Goal: Task Accomplishment & Management: Complete application form

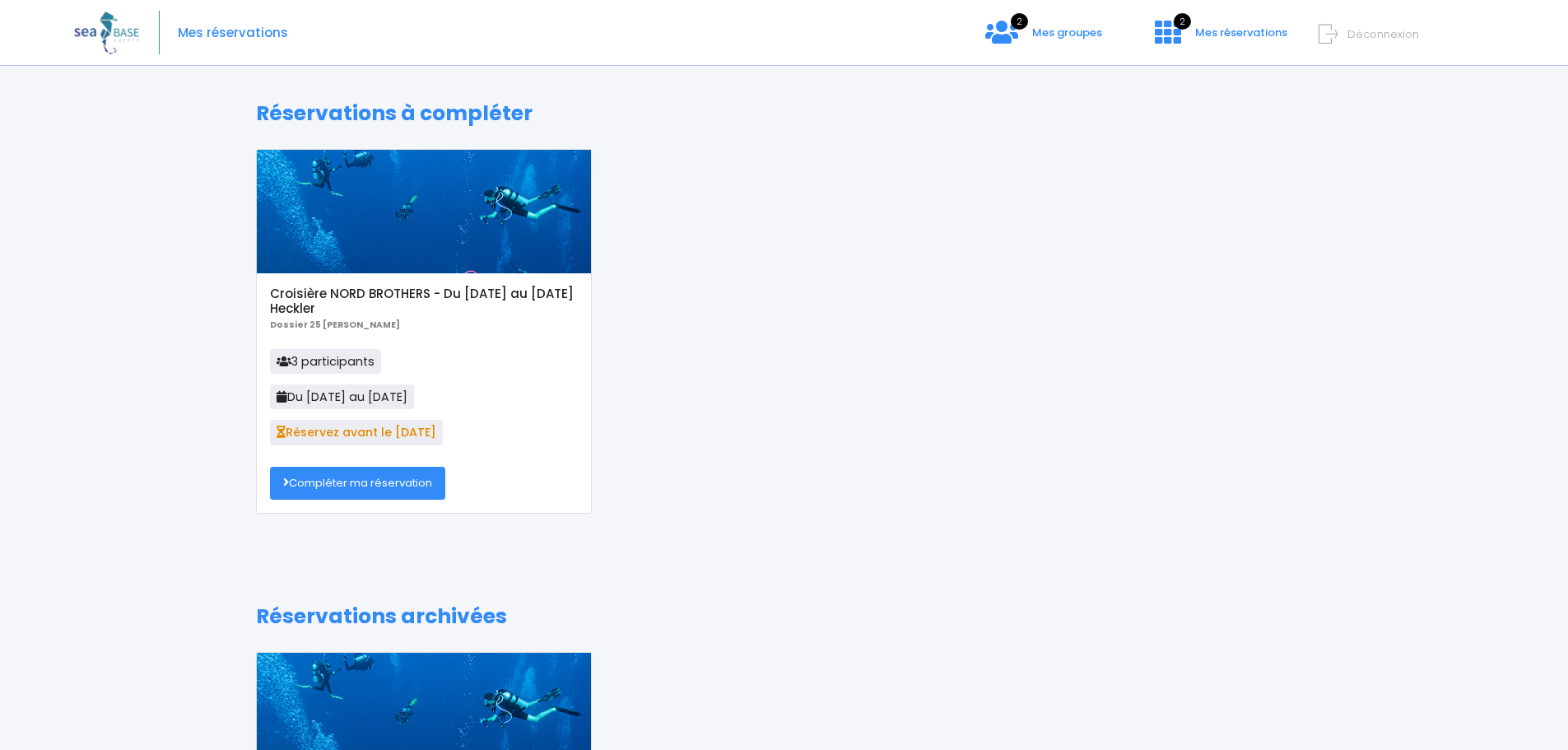
click at [355, 479] on link "Compléter ma réservation" at bounding box center [357, 483] width 175 height 33
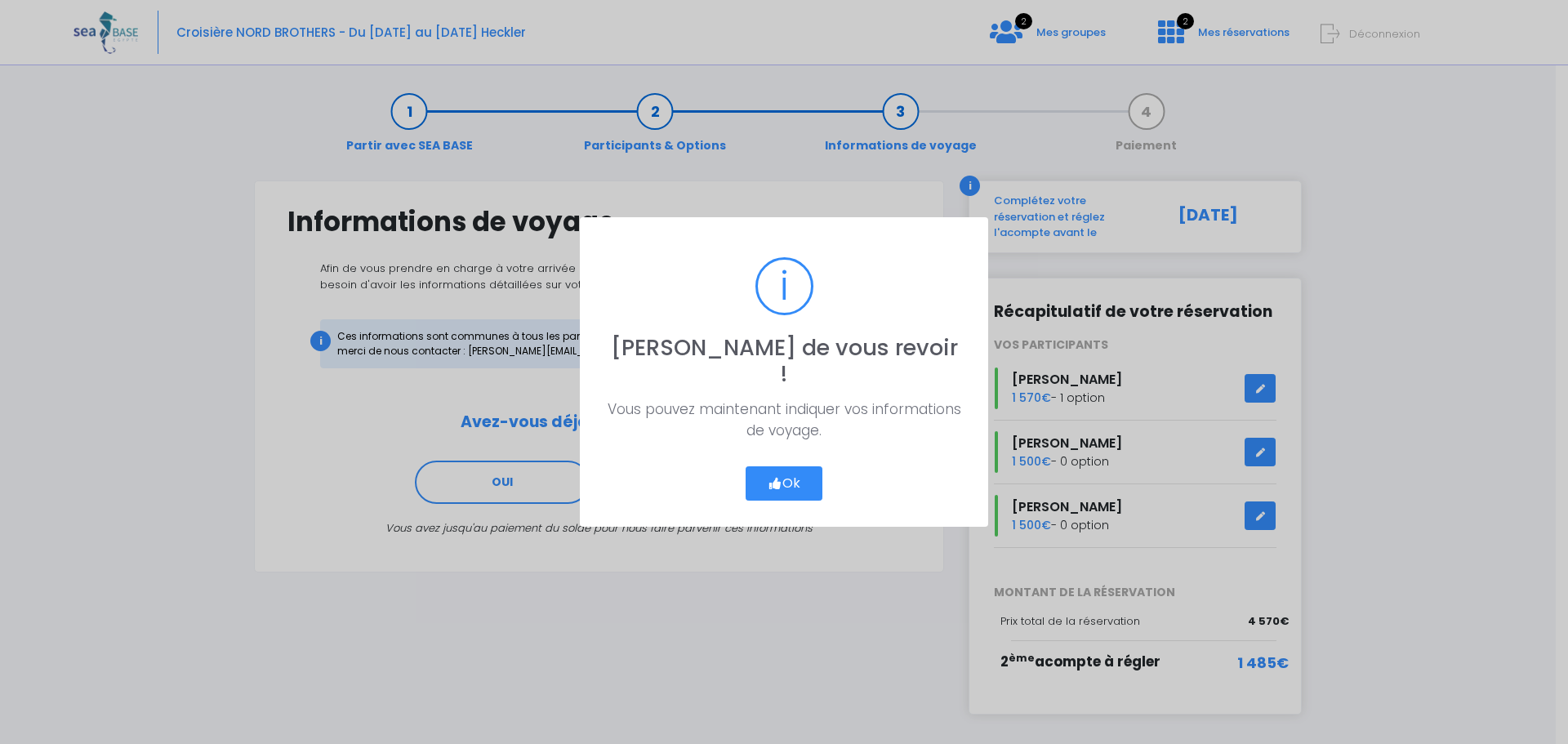
click at [787, 467] on button "Ok" at bounding box center [783, 482] width 77 height 34
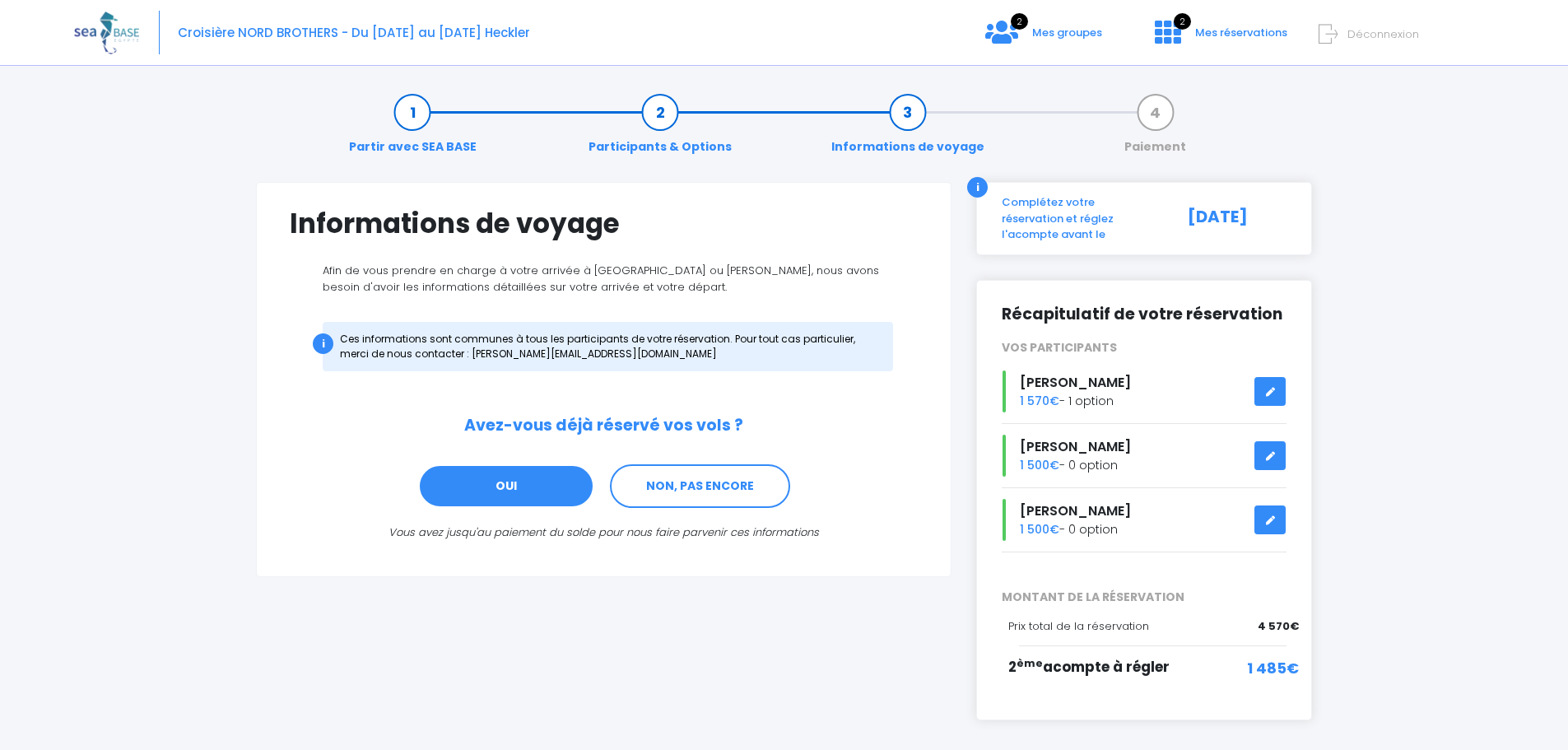
click at [534, 476] on link "OUI" at bounding box center [506, 486] width 176 height 44
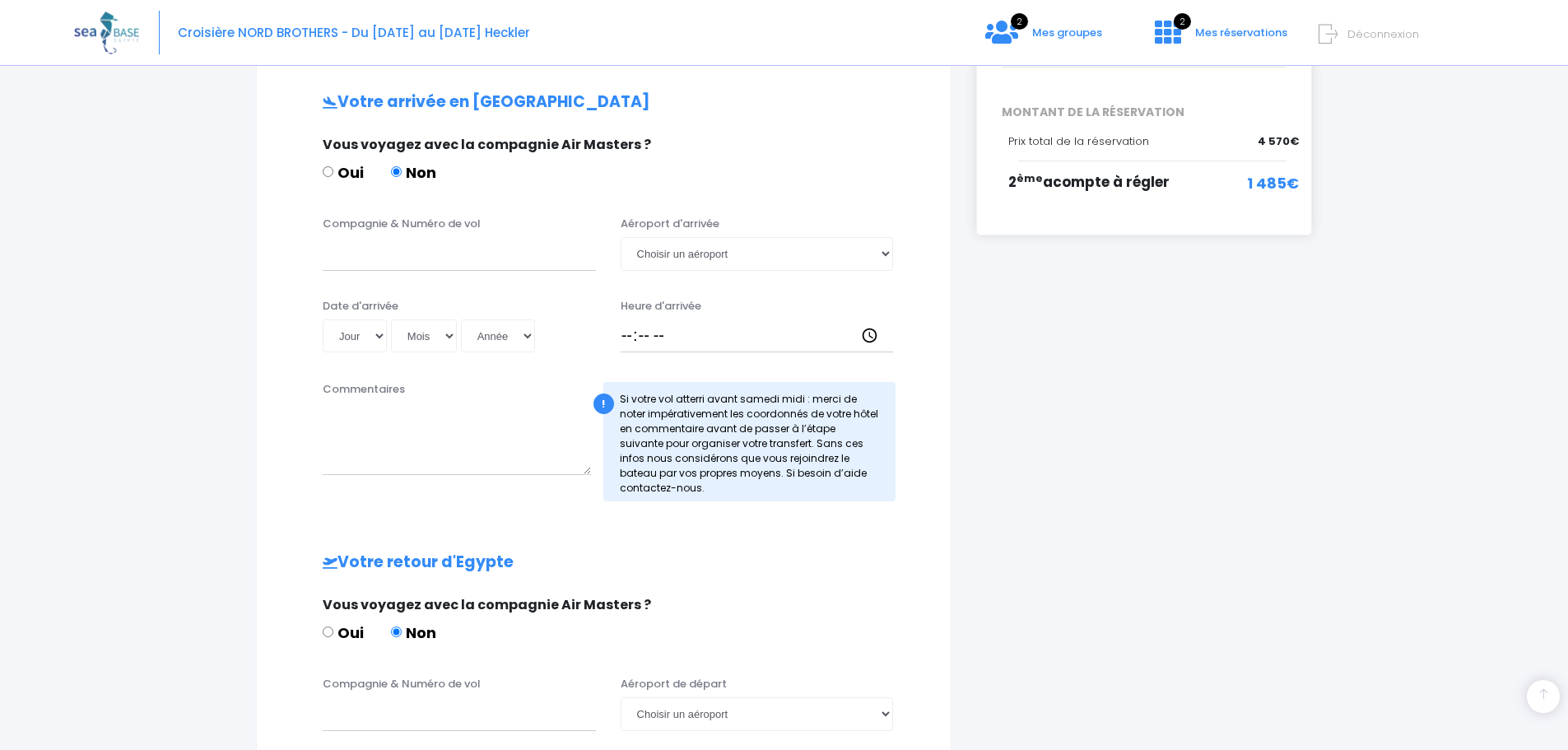
scroll to position [496, 0]
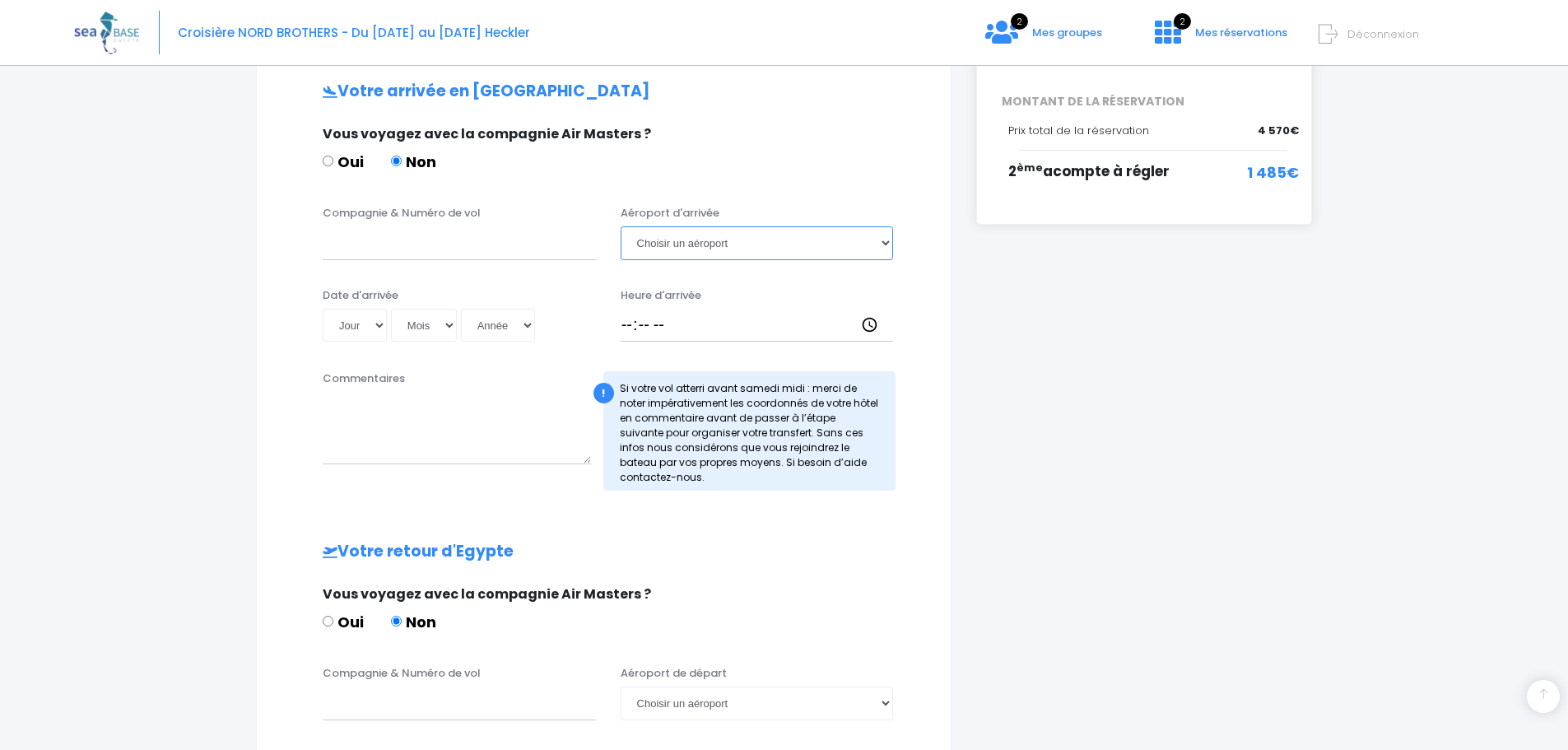
click at [880, 241] on select "Choisir un aéroport Hurghada Marsa Alam" at bounding box center [756, 243] width 273 height 33
click at [380, 246] on input "Compagnie & Numéro de vol" at bounding box center [459, 243] width 273 height 33
type input "transavia"
click at [892, 243] on select "Choisir un aéroport Hurghada Marsa Alam" at bounding box center [756, 243] width 273 height 33
select select "Hurghada"
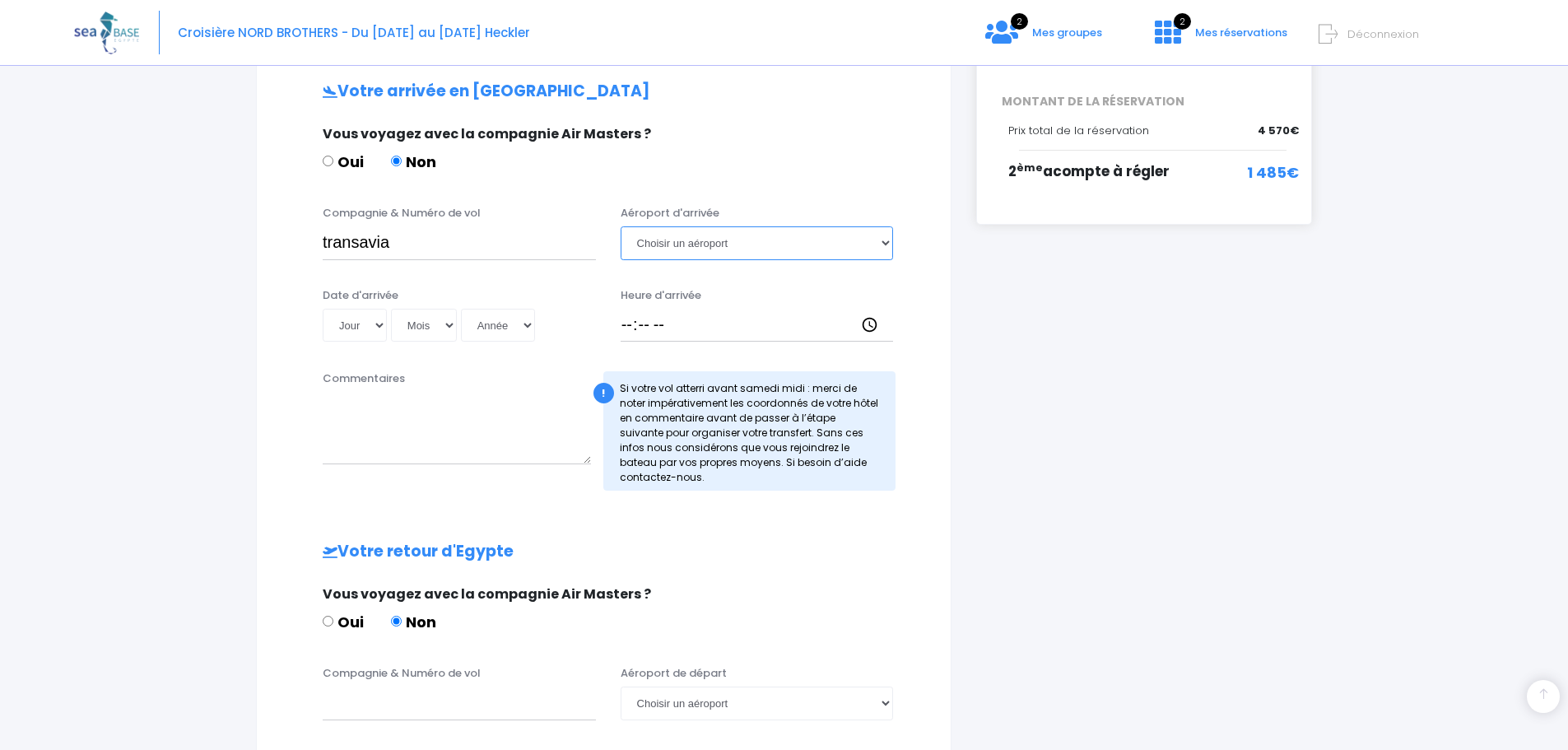
click at [620, 226] on select "Choisir un aéroport Hurghada Marsa Alam" at bounding box center [756, 243] width 273 height 33
click at [377, 329] on select "Jour 01 02 03 04 05 06 07 08 09 10 11 12 13 14 15 16 17 18 19 20 21 22 23 24 25…" at bounding box center [355, 326] width 65 height 33
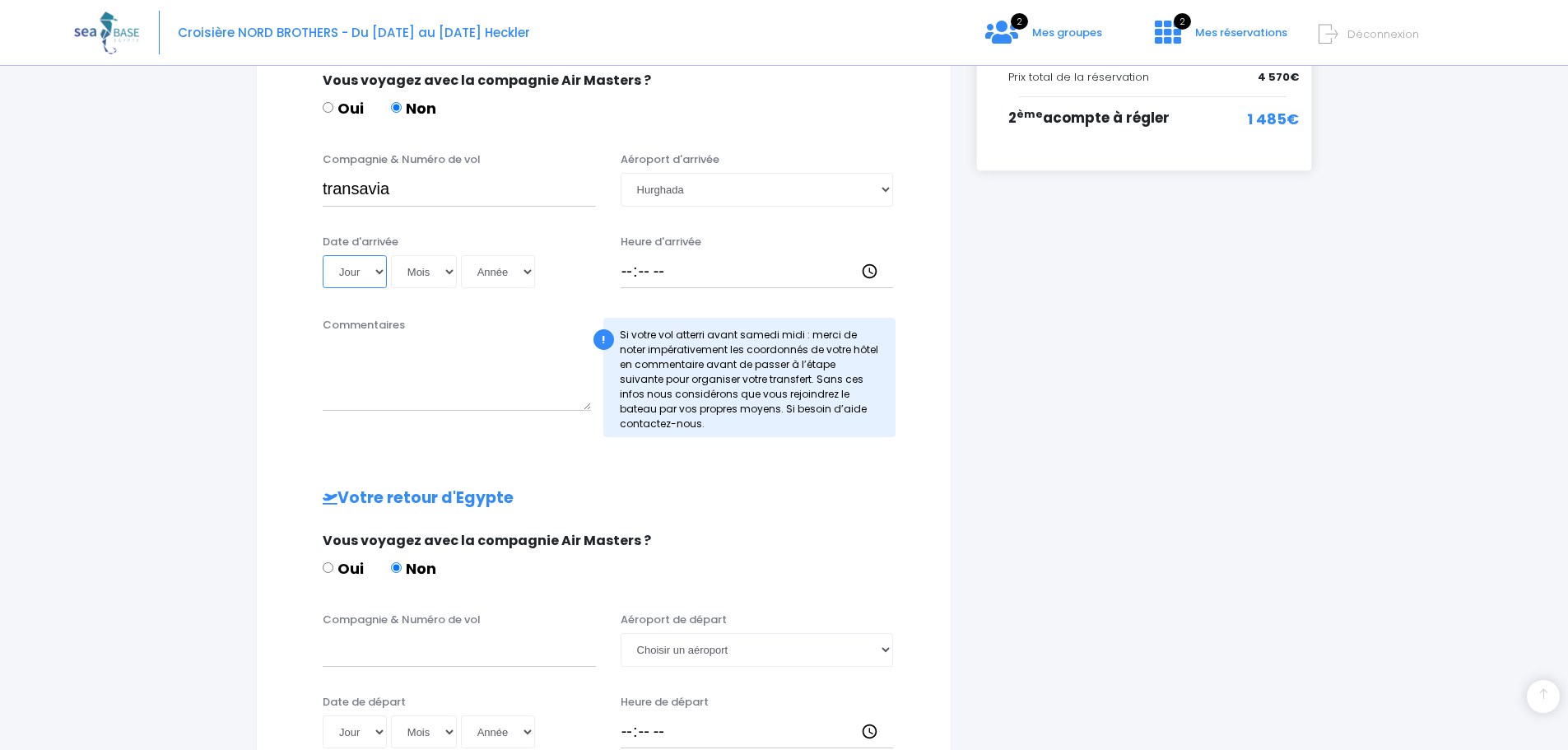
scroll to position [578, 0]
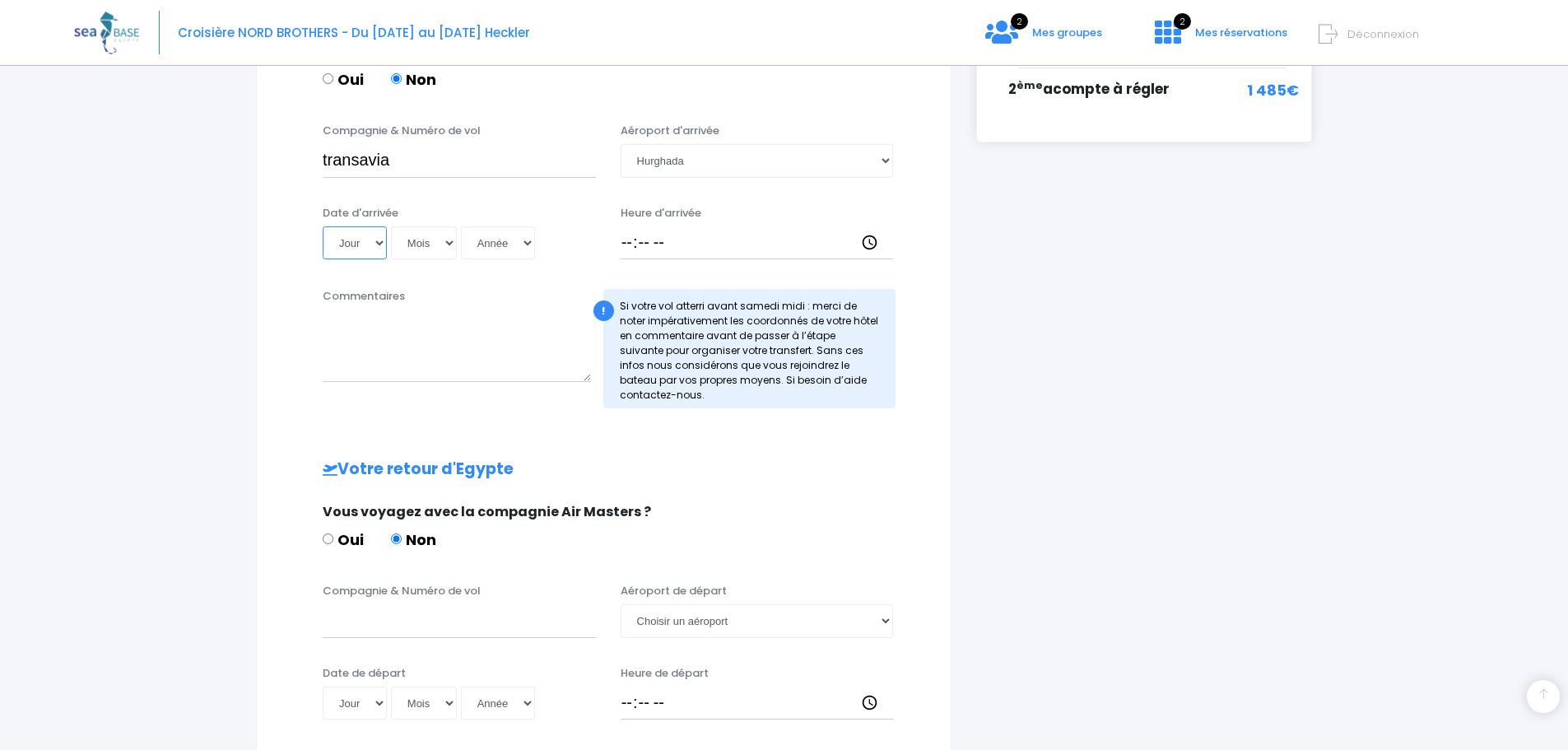
click at [375, 240] on select "Jour 01 02 03 04 05 06 07 08 09 10 11 12 13 14 15 16 17 18 19 20 21 22 23 24 25…" at bounding box center [355, 243] width 65 height 33
select select "31"
click at [323, 226] on select "Jour 01 02 03 04 05 06 07 08 09 10 11 12 13 14 15 16 17 18 19 20 21 22 23 24 25…" at bounding box center [355, 243] width 65 height 33
click at [447, 243] on select "Mois 01 02 03 04 05 06 07 08 09 10 11 12" at bounding box center [424, 243] width 66 height 33
select select "10"
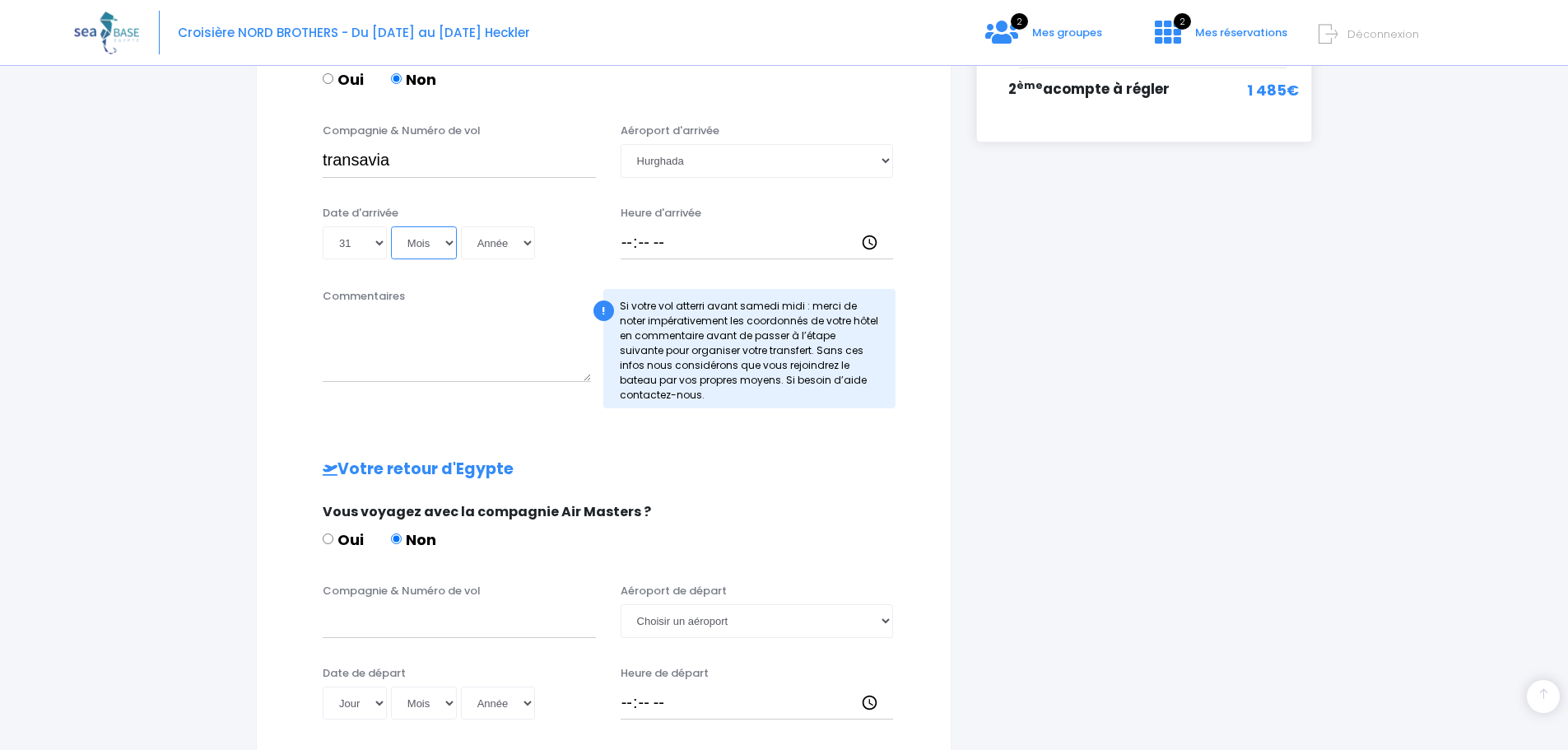
click at [391, 226] on select "Mois 01 02 03 04 05 06 07 08 09 10 11 12" at bounding box center [424, 243] width 66 height 33
click at [526, 242] on select "Année 2045 2044 2043 2042 2041 2040 2039 2038 2037 2036 2035 2034 2033 2032 203…" at bounding box center [498, 243] width 74 height 33
select select "2025"
click at [461, 226] on select "Année 2045 2044 2043 2042 2041 2040 2039 2038 2037 2036 2035 2034 2033 2032 203…" at bounding box center [498, 243] width 74 height 33
type input "2025-10-31"
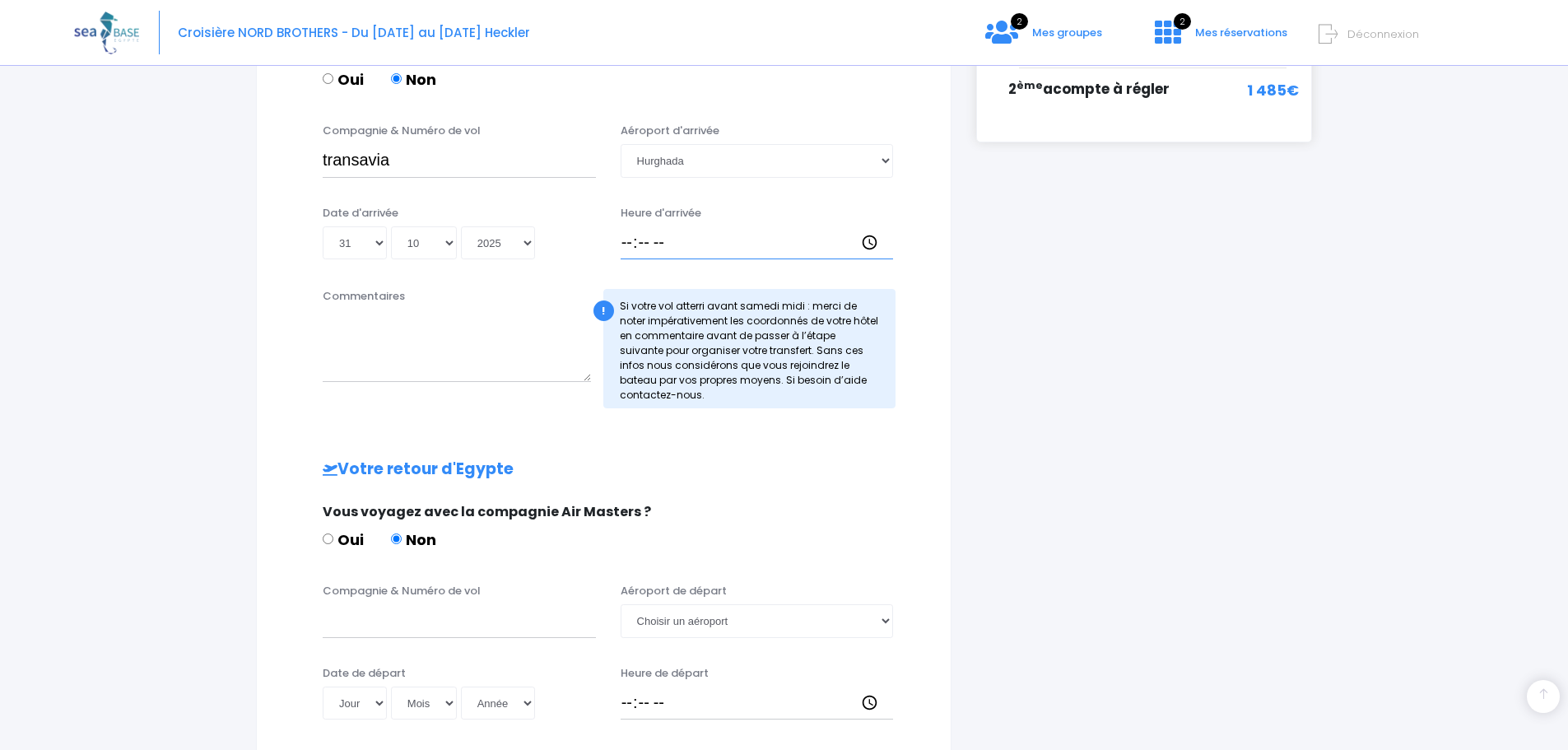
click at [668, 243] on input "Heure d'arrivée" at bounding box center [756, 243] width 273 height 33
type input "17:00"
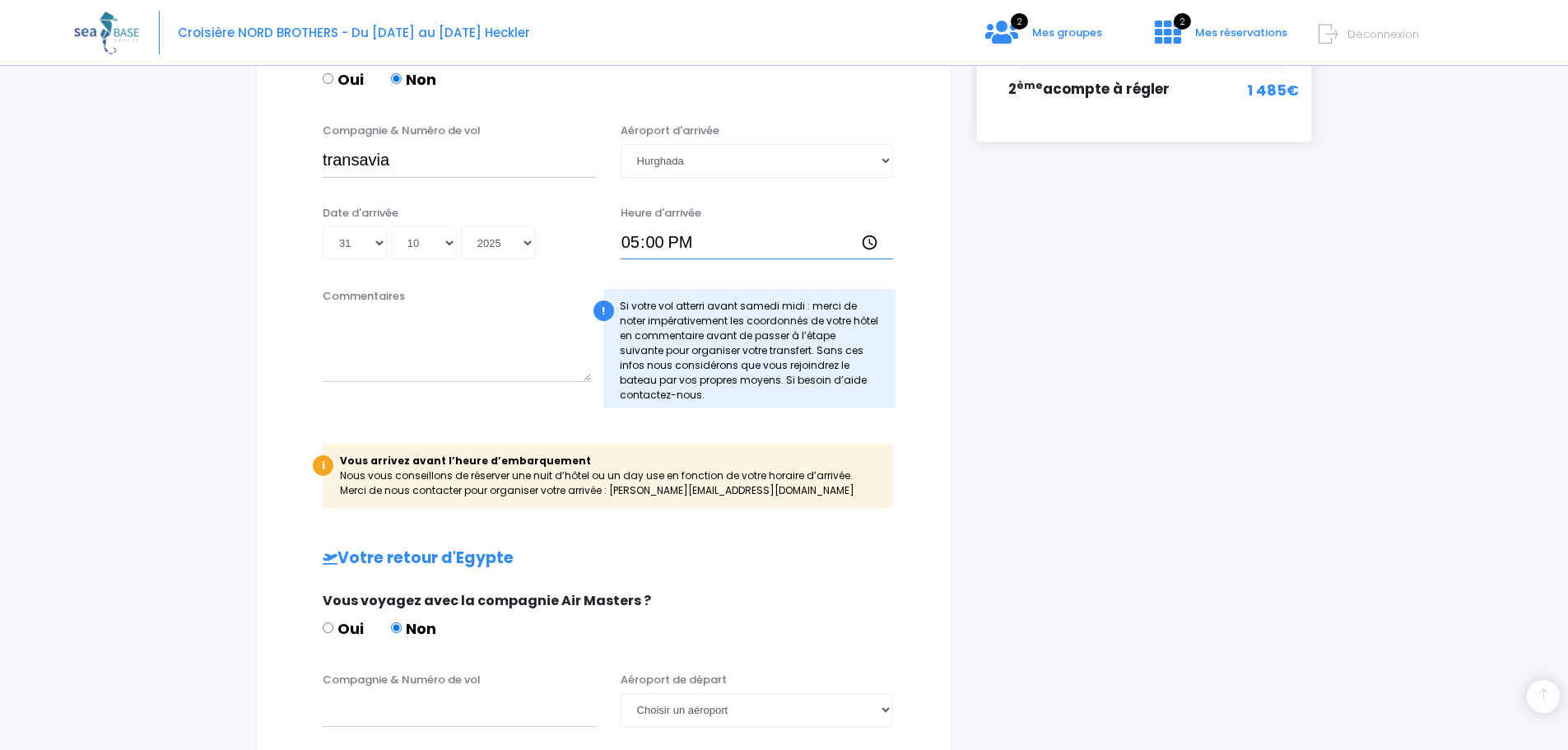
click at [668, 242] on input "17:00" at bounding box center [756, 243] width 273 height 33
click at [870, 242] on input "17:00" at bounding box center [756, 243] width 273 height 33
click at [926, 273] on div "Informations de voyage Afin de vous prendre en charge à votre arrivée à Hurghad…" at bounding box center [604, 293] width 695 height 1379
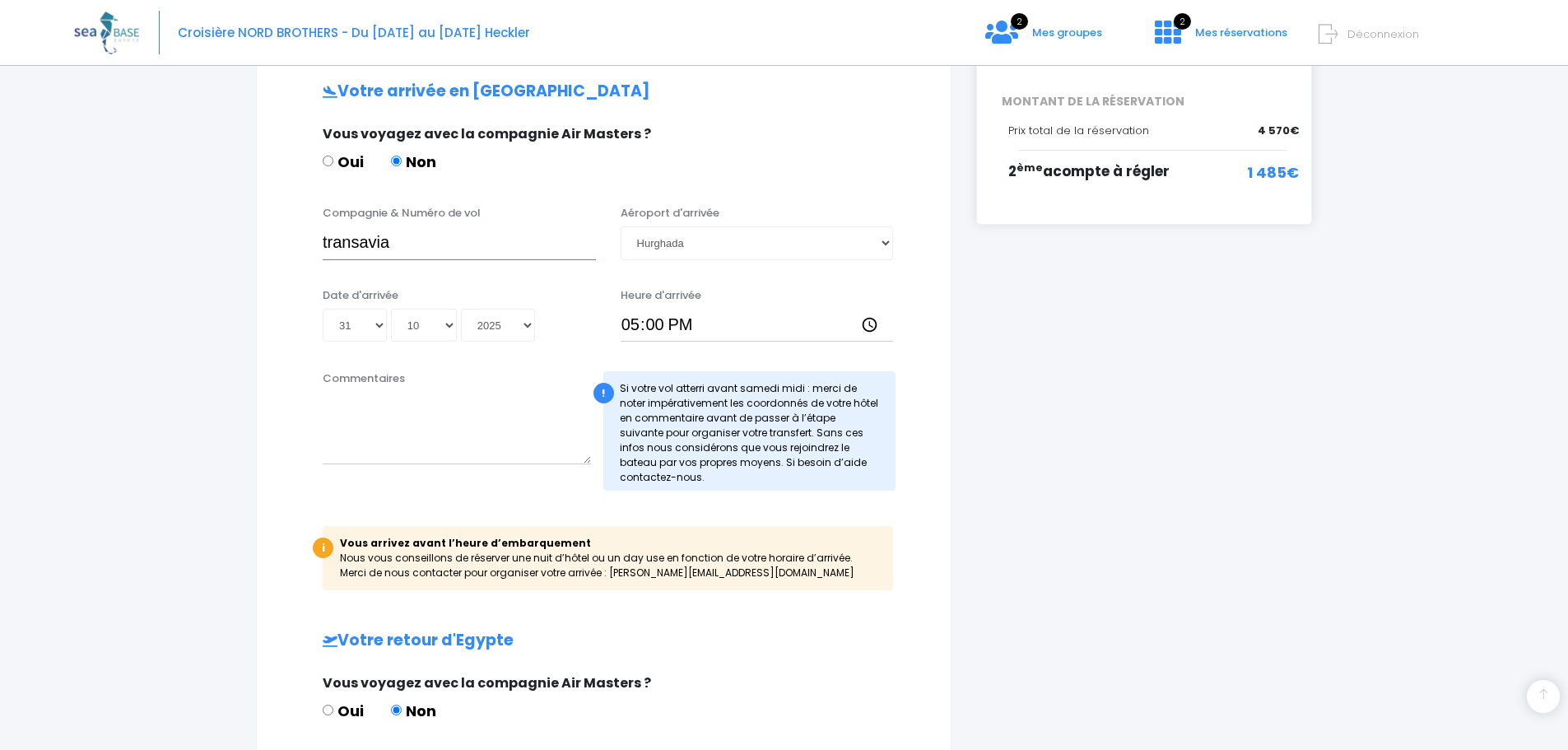
click at [445, 250] on input "transavia" at bounding box center [459, 243] width 273 height 33
paste input "TO4340"
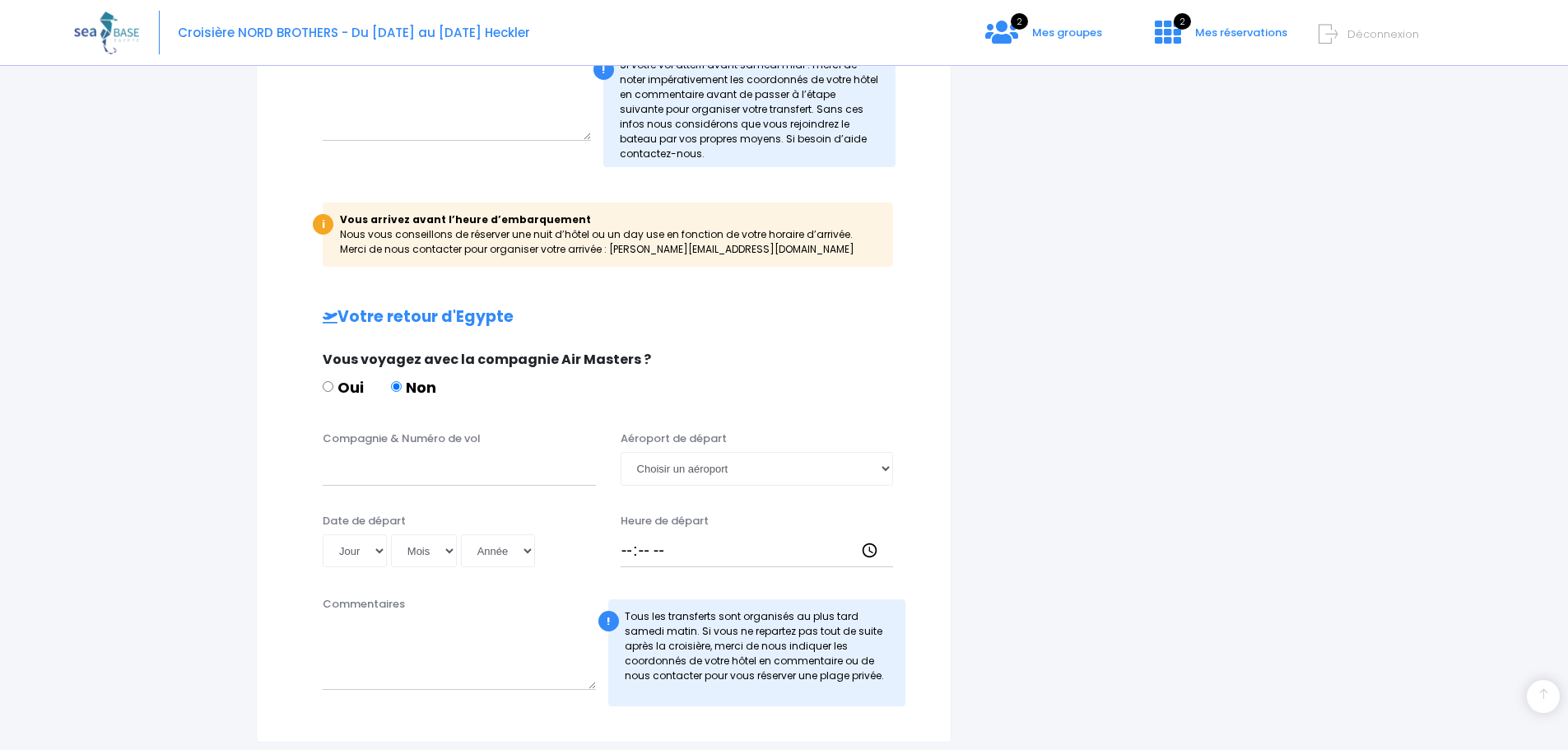
scroll to position [824, 0]
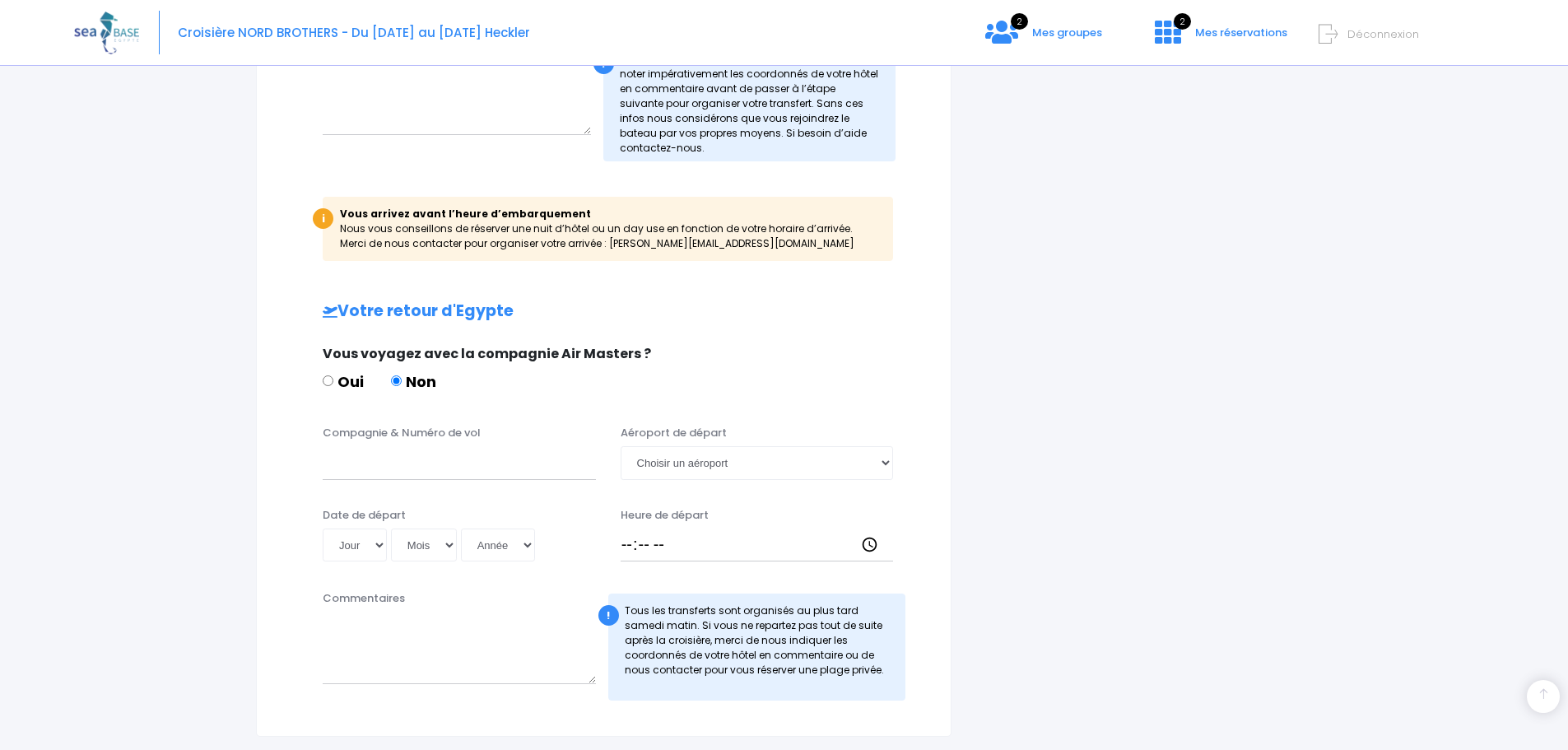
type input "transavia TO4340"
click at [388, 459] on input "Compagnie & Numéro de vol" at bounding box center [459, 463] width 273 height 33
type input "Tansavia"
click at [883, 464] on select "Choisir un aéroport Hurghada Marsa Alam" at bounding box center [756, 463] width 273 height 33
select select "Hurghada"
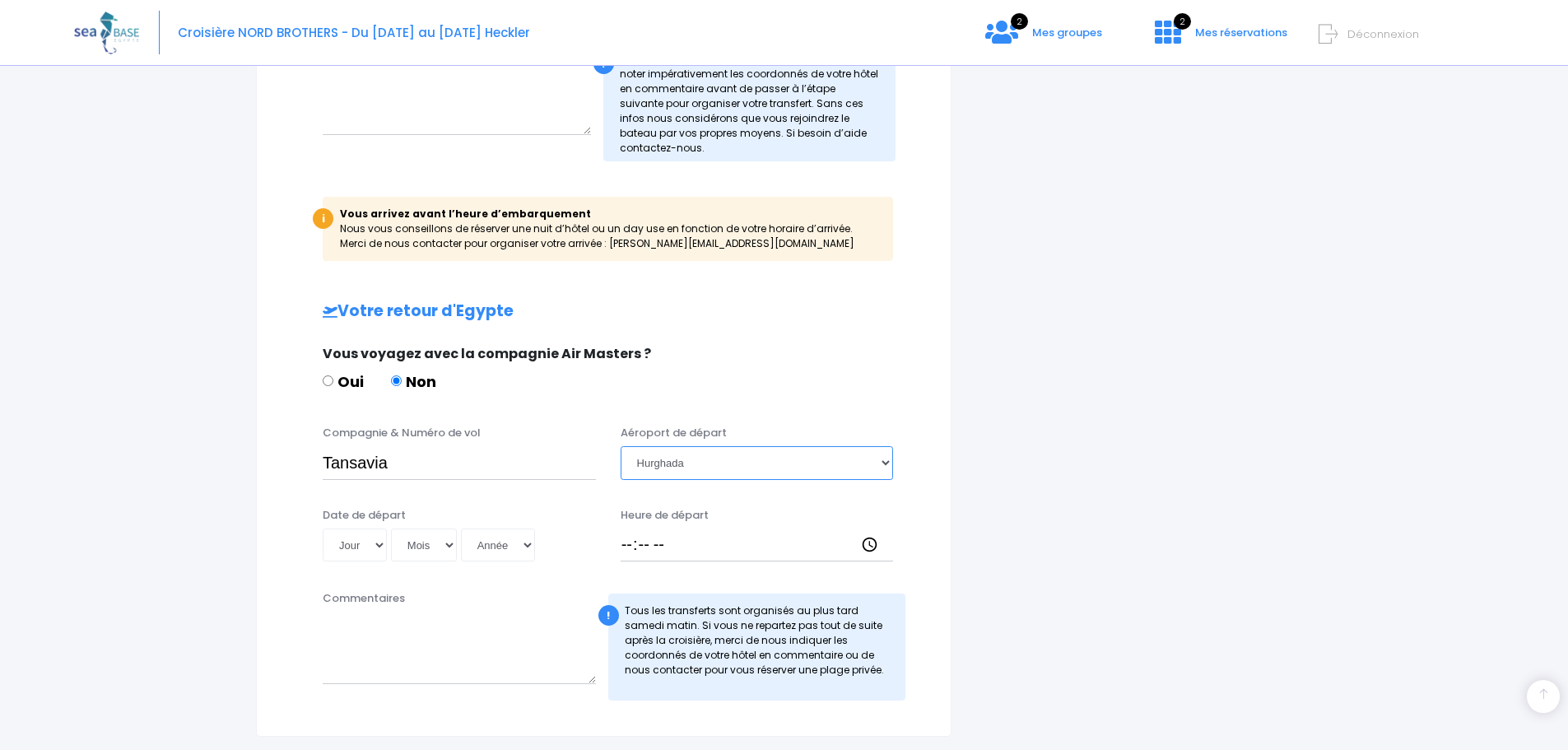
click at [620, 446] on select "Choisir un aéroport Hurghada Marsa Alam" at bounding box center [756, 463] width 273 height 33
click at [376, 542] on select "Jour 01 02 03 04 05 06 07 08 09 10 11 12 13 14 15 16 17 18 19 20 21 22 23 24 25…" at bounding box center [355, 545] width 65 height 33
click at [377, 550] on select "Jour 01 02 03 04 05 06 07 08 09 10 11 12 13 14 15 16 17 18 19 20 21 22 23 24 25…" at bounding box center [355, 545] width 65 height 33
select select "09"
click at [323, 528] on select "Jour 01 02 03 04 05 06 07 08 09 10 11 12 13 14 15 16 17 18 19 20 21 22 23 24 25…" at bounding box center [355, 545] width 65 height 33
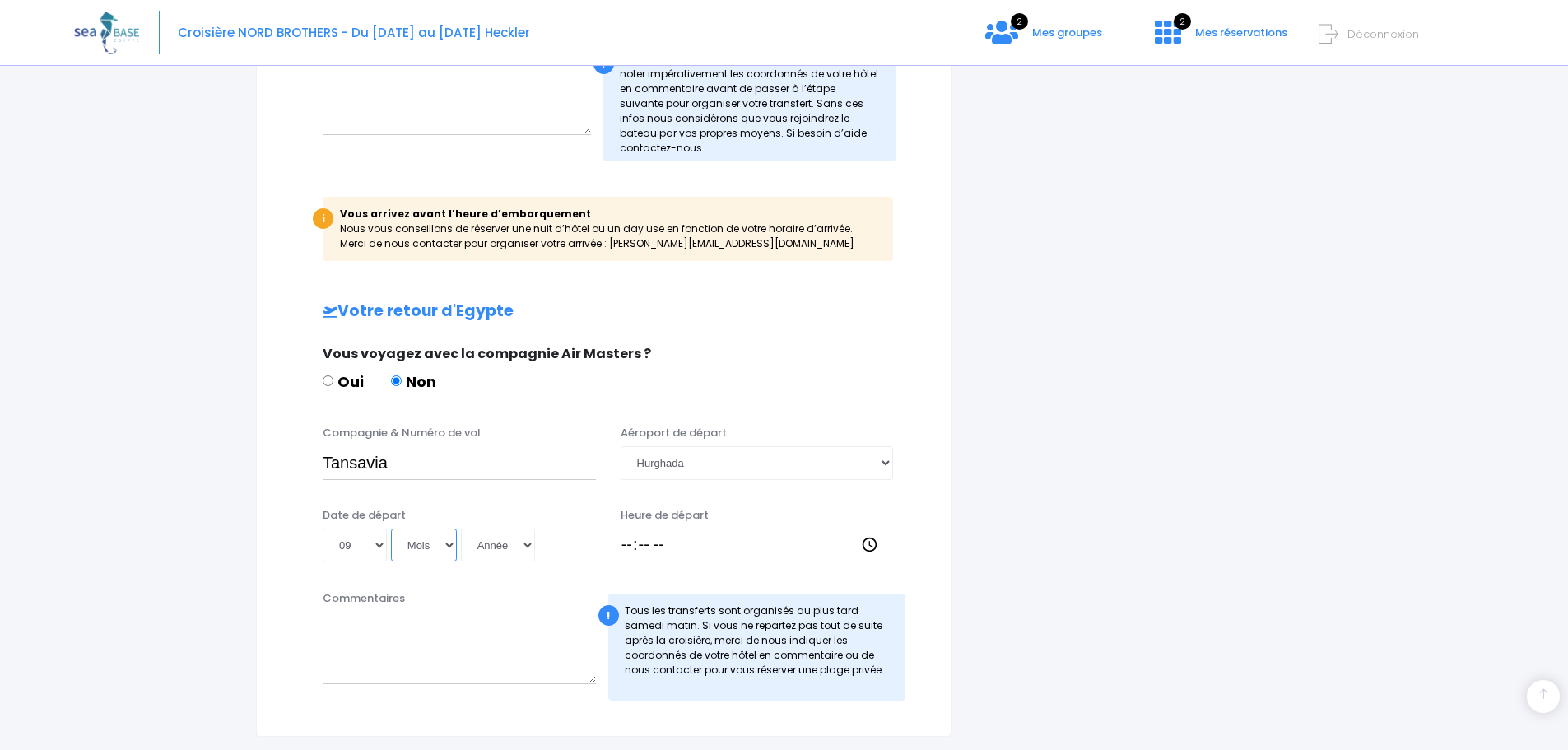
click at [445, 552] on select "Mois 01 02 03 04 05 06 07 08 09 10 11 12" at bounding box center [424, 545] width 66 height 33
select select "11"
click at [391, 528] on select "Mois 01 02 03 04 05 06 07 08 09 10 11 12" at bounding box center [424, 545] width 66 height 33
click at [521, 547] on select "Année 2045 2044 2043 2042 2041 2040 2039 2038 2037 2036 2035 2034 2033 2032 203…" at bounding box center [498, 545] width 74 height 33
select select "2025"
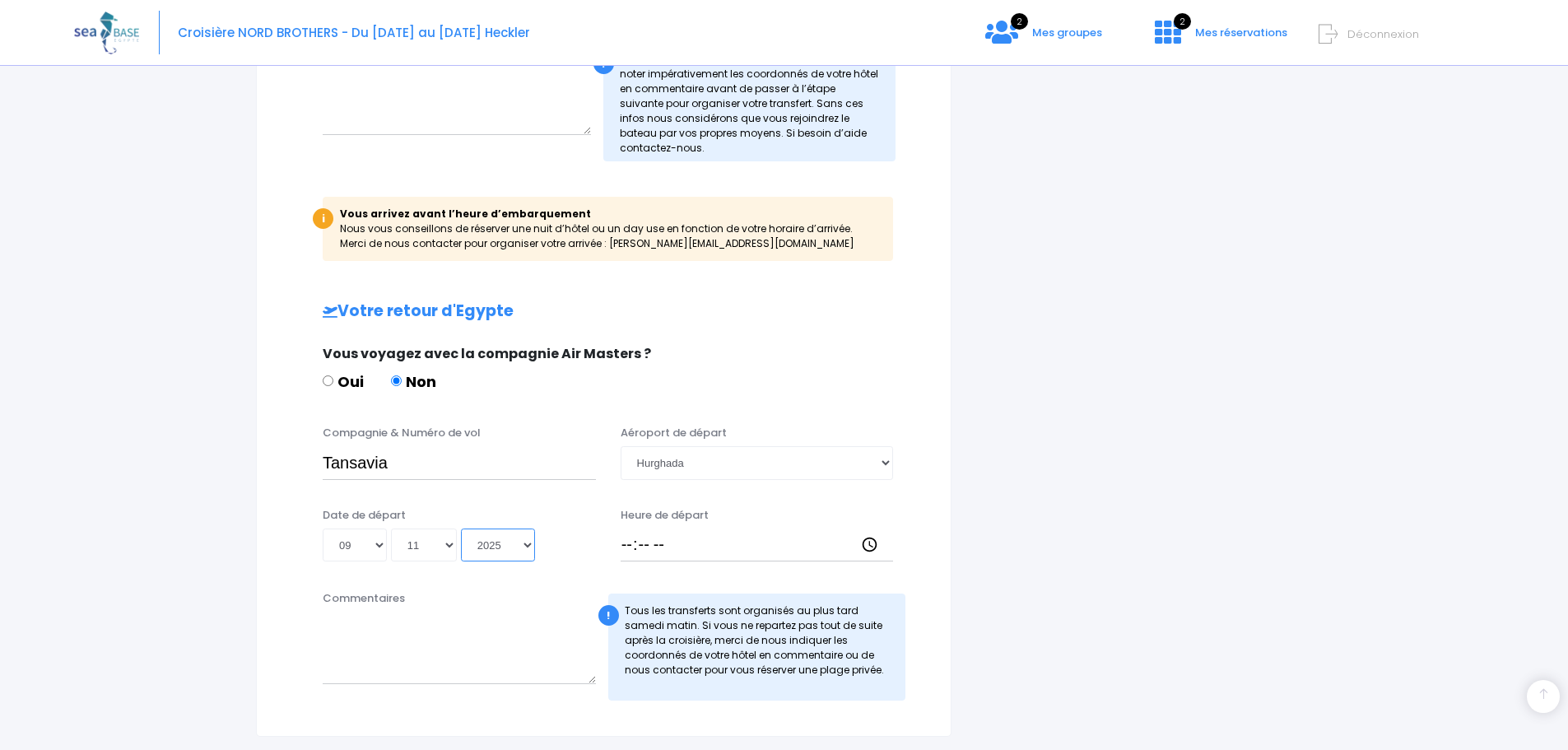
click at [461, 528] on select "Année 2045 2044 2043 2042 2041 2040 2039 2038 2037 2036 2035 2034 2033 2032 203…" at bounding box center [498, 545] width 74 height 33
type input "2025-11-09"
click at [639, 547] on input "Heure de départ" at bounding box center [756, 545] width 273 height 33
click at [628, 545] on input "Heure de départ" at bounding box center [756, 545] width 273 height 33
click at [648, 548] on input "Heure de départ" at bounding box center [756, 545] width 273 height 33
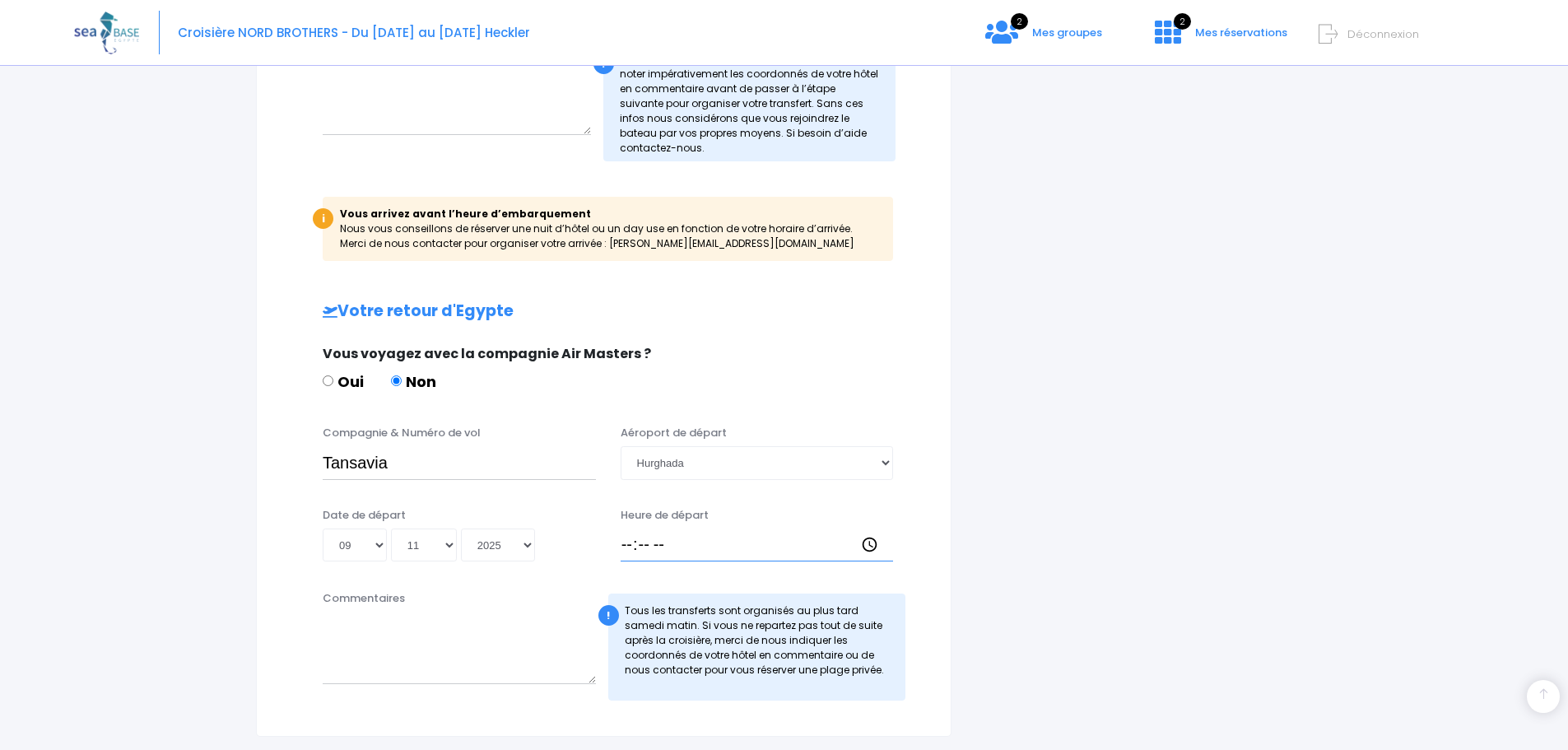
click at [869, 546] on input "Heure de départ" at bounding box center [756, 545] width 273 height 33
type input "17:25"
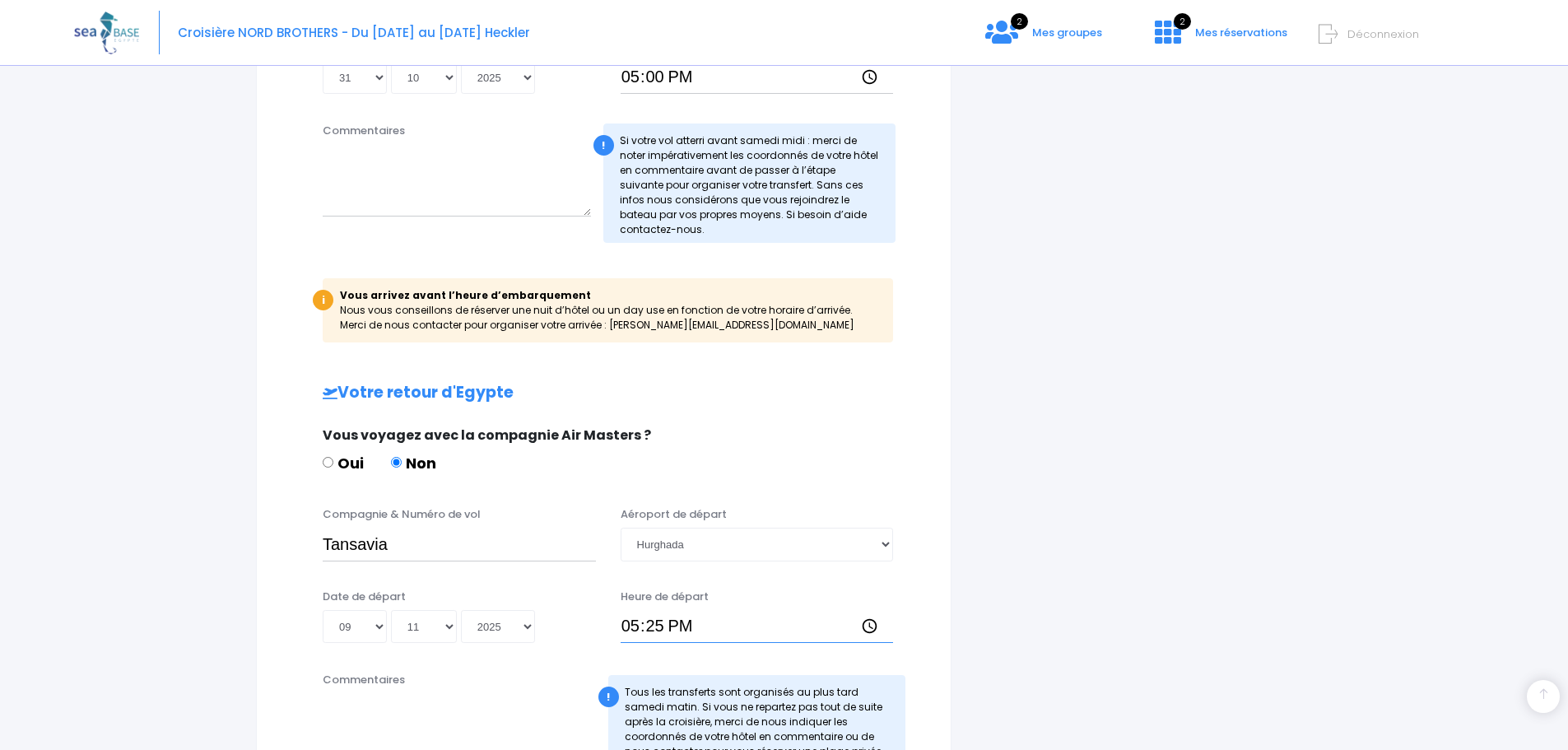
scroll to position [742, 0]
click at [428, 557] on input "Tansavia" at bounding box center [459, 545] width 273 height 33
paste input "TO4341"
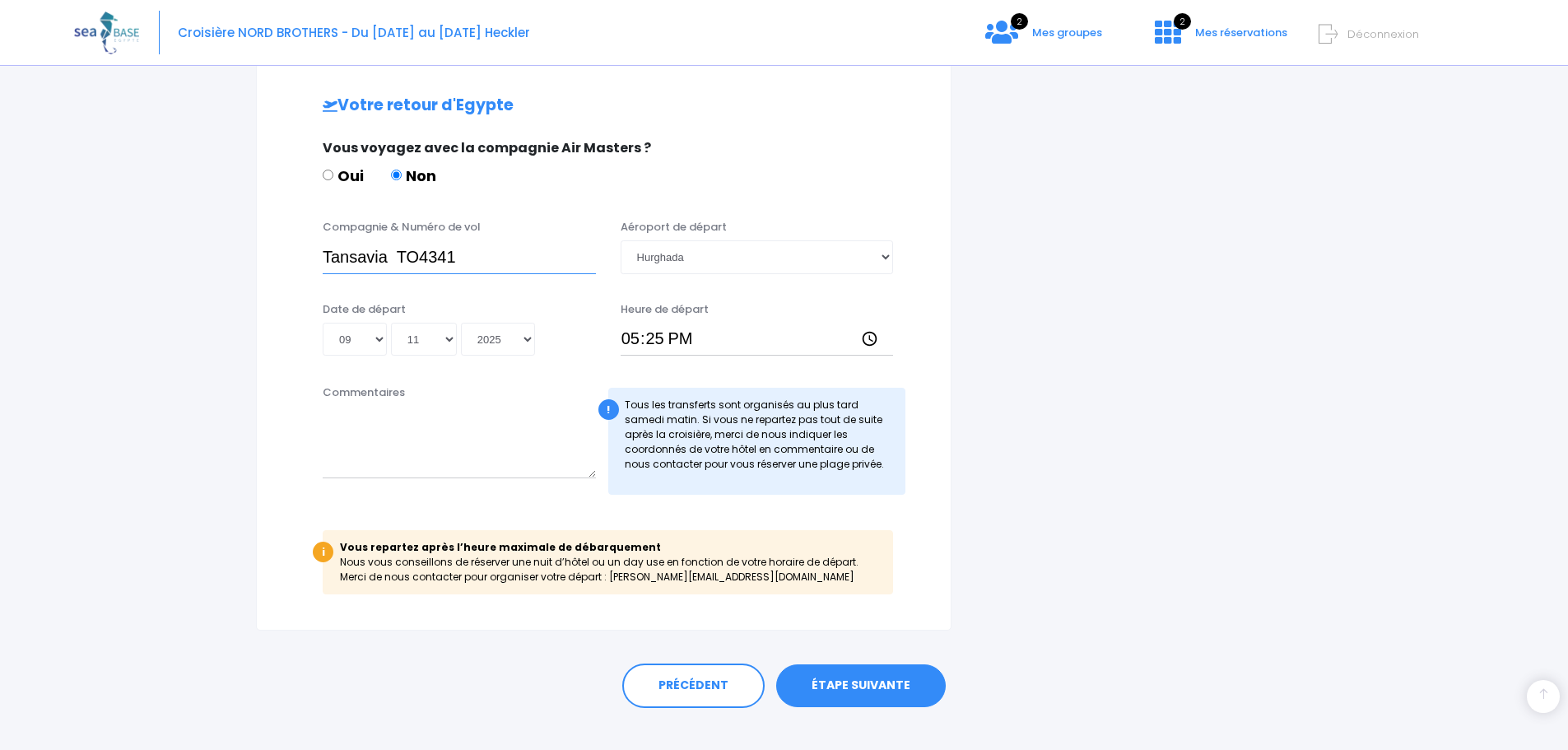
scroll to position [1054, 0]
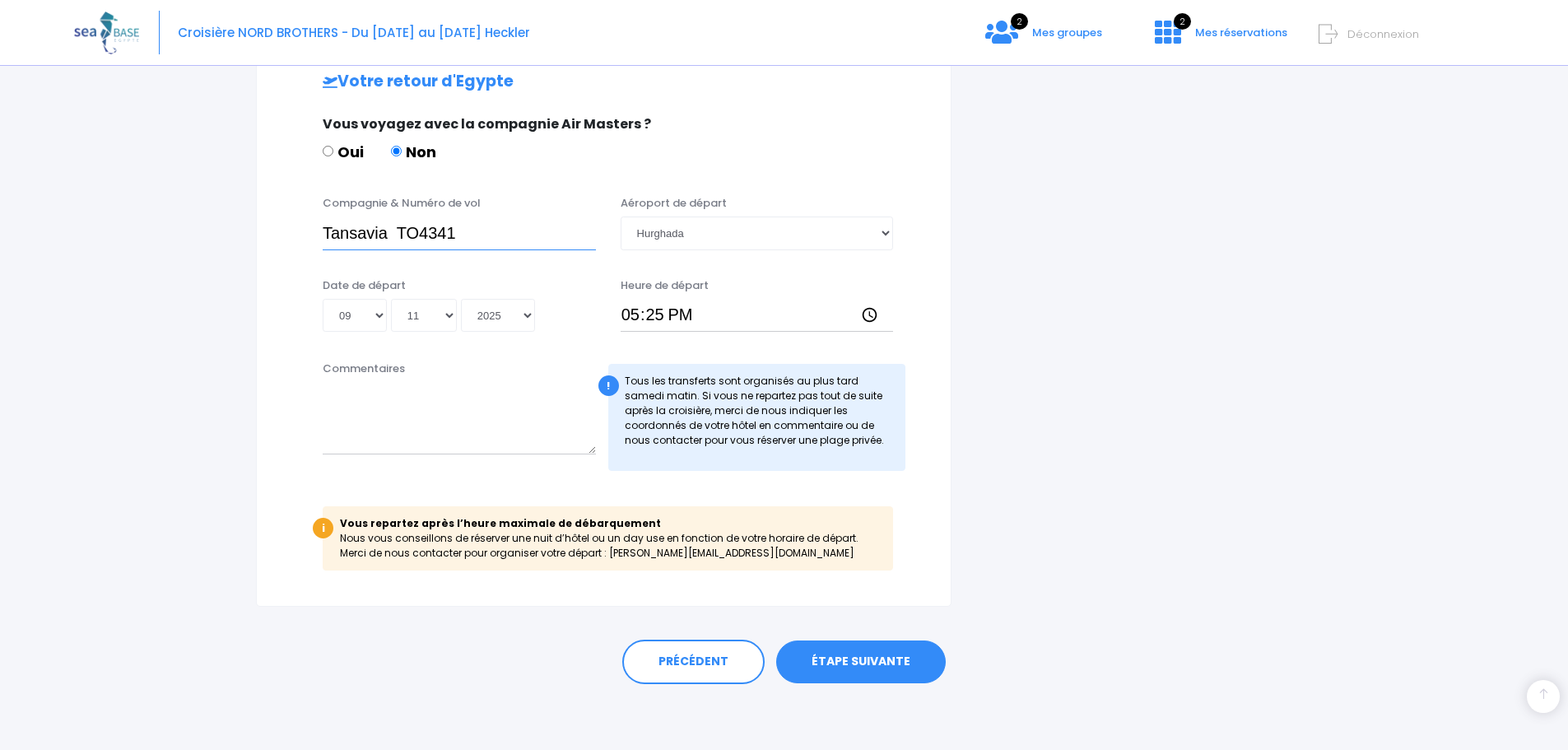
type input "Tansavia TO4341"
click at [864, 662] on link "ÉTAPE SUIVANTE" at bounding box center [860, 662] width 169 height 43
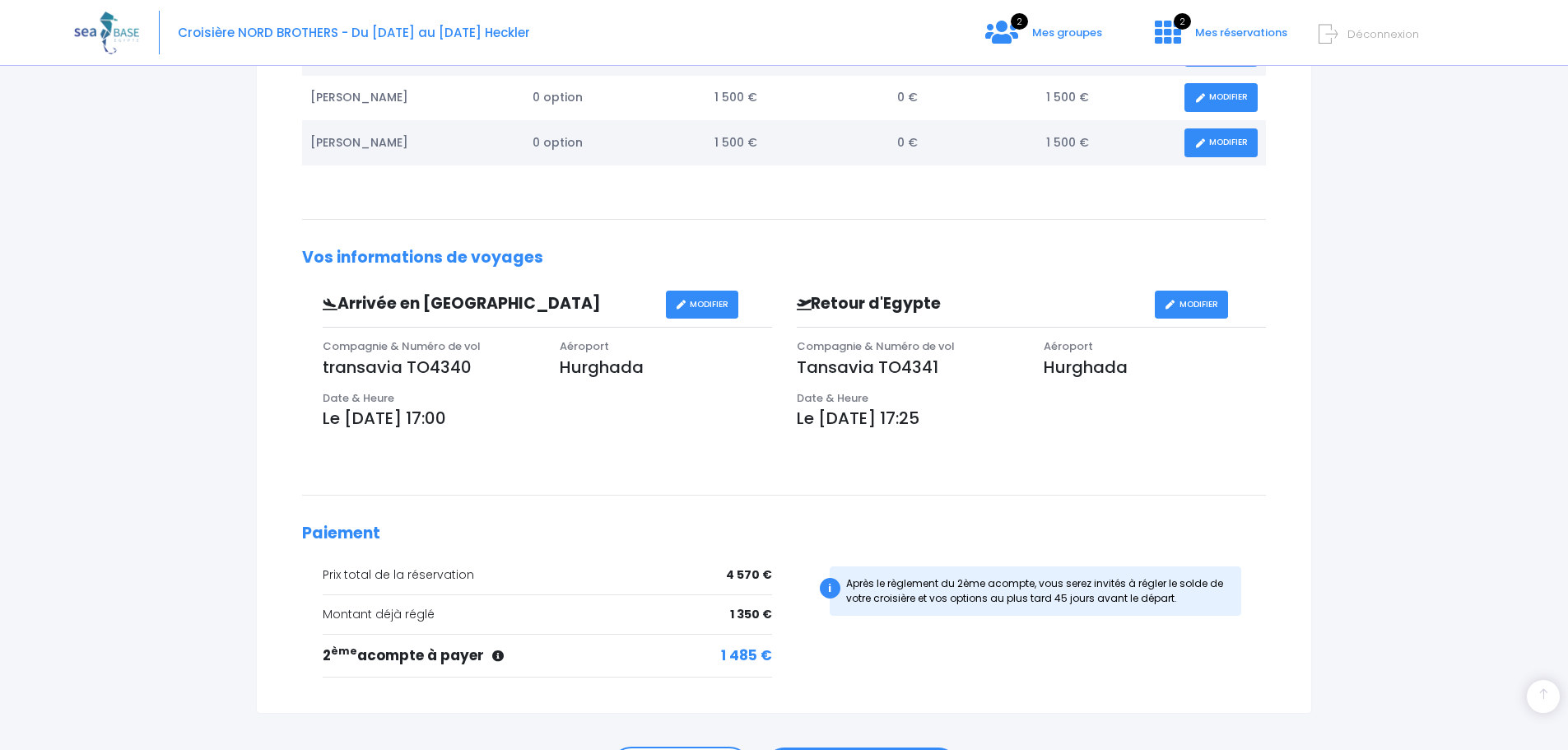
scroll to position [482, 0]
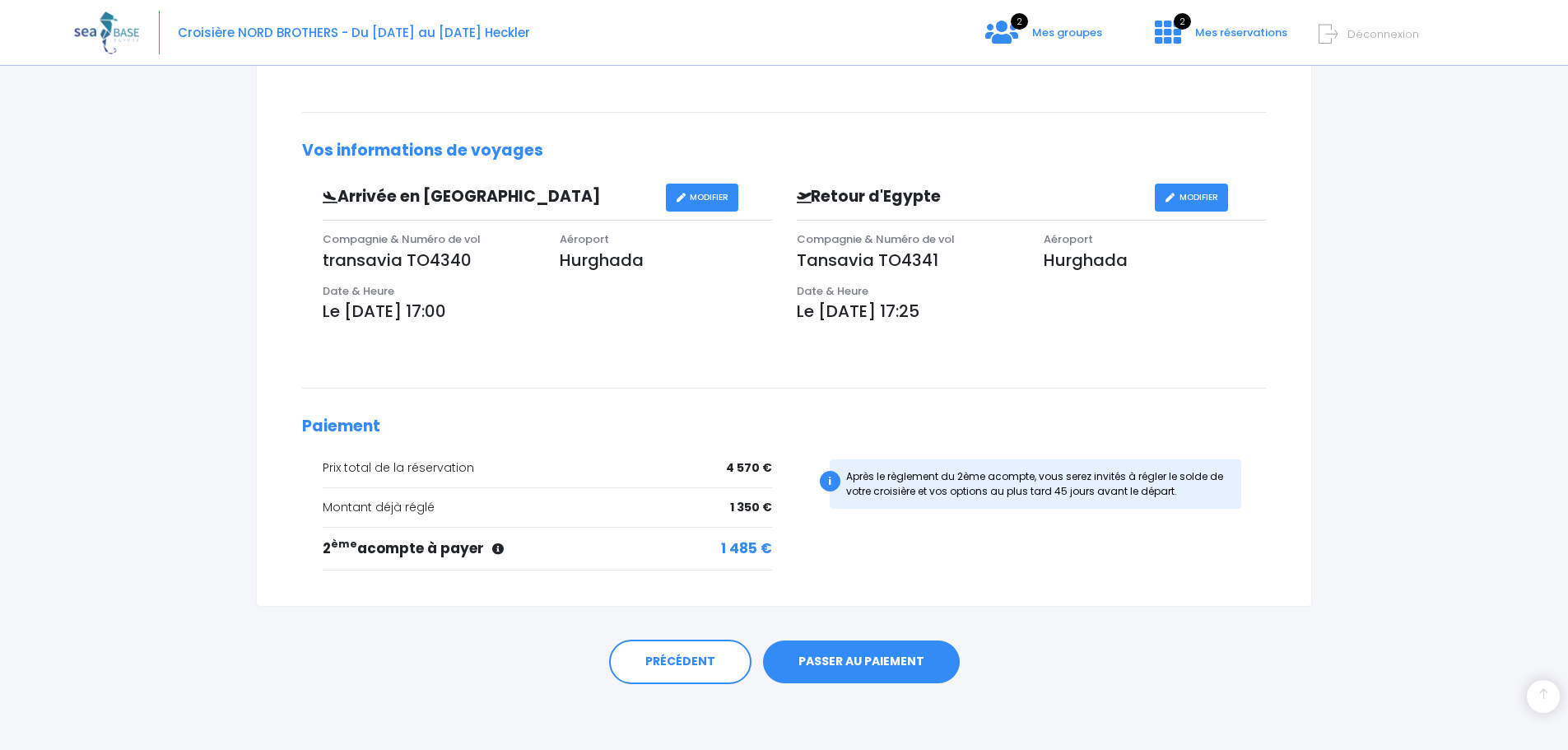
click at [851, 659] on link "PASSER AU PAIEMENT" at bounding box center [861, 662] width 197 height 43
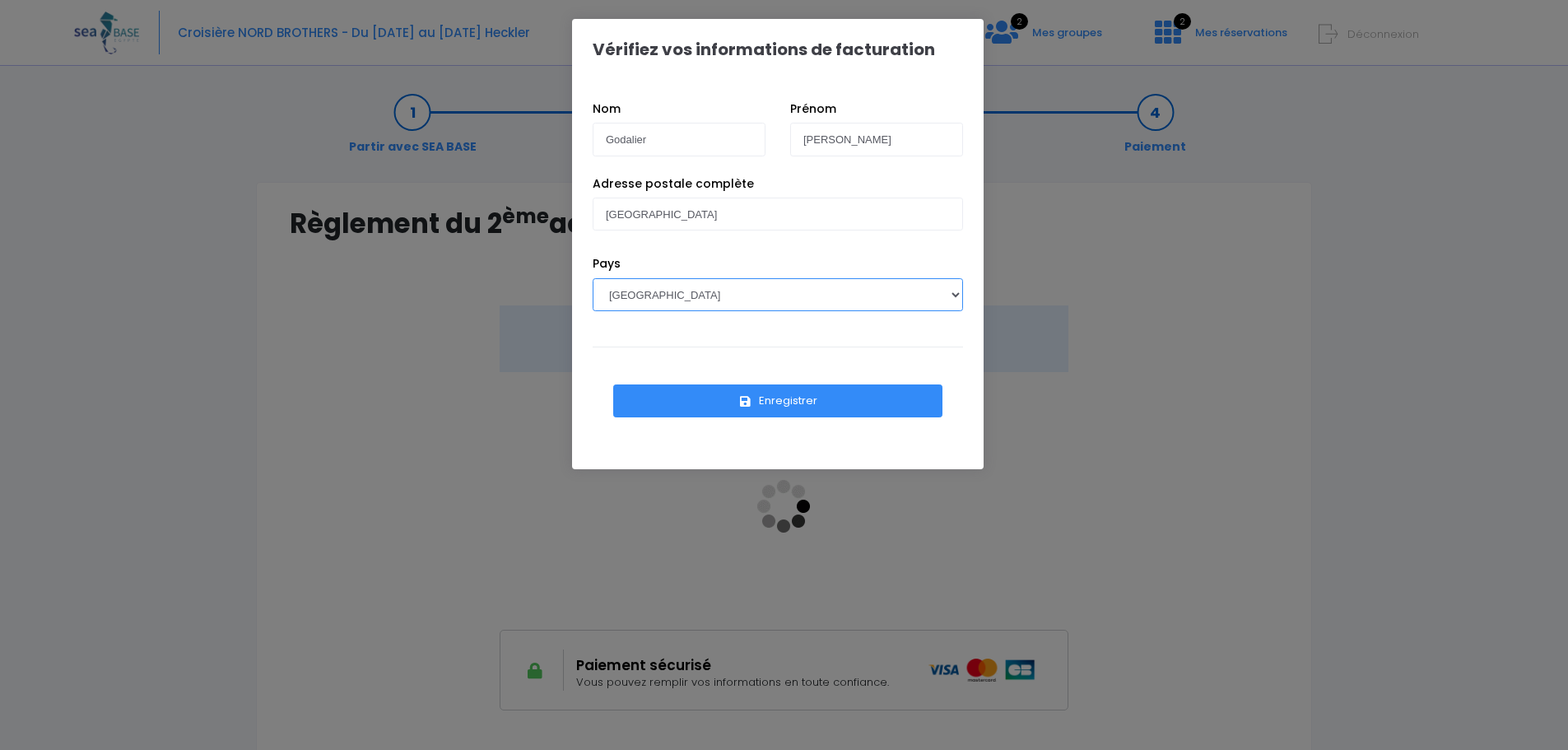
click at [955, 291] on select "AFGHANISTAN AFRIQUE DU SUD ÅLAND, ÎLES ALBANIE ALGÉRIE ALLEMAGNE ANDORRE ANGOLA…" at bounding box center [778, 294] width 371 height 33
select select "BE"
click at [593, 278] on select "AFGHANISTAN AFRIQUE DU SUD ÅLAND, ÎLES ALBANIE ALGÉRIE ALLEMAGNE ANDORRE ANGOLA…" at bounding box center [778, 294] width 371 height 33
click at [792, 398] on button "Enregistrer" at bounding box center [778, 401] width 330 height 33
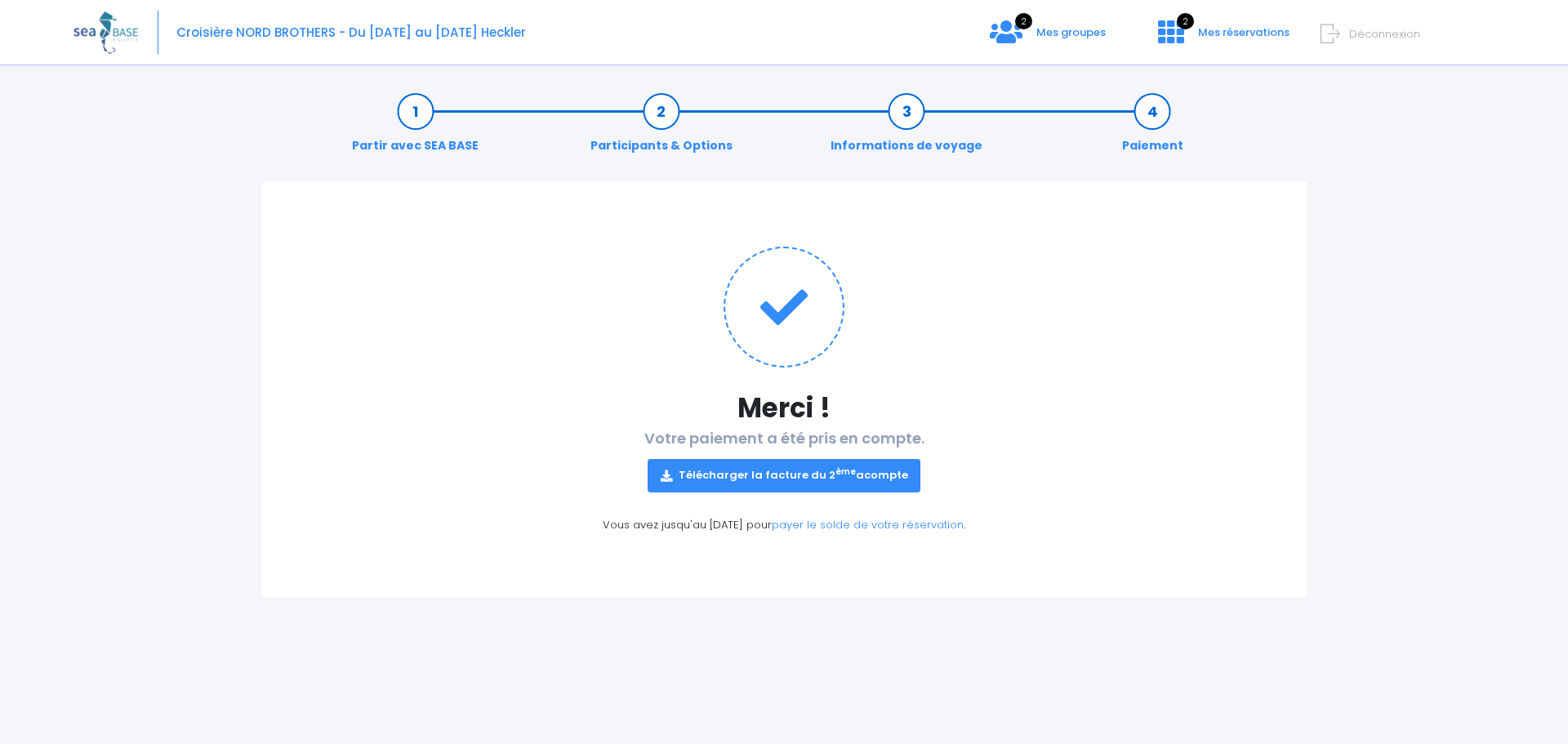
click at [784, 470] on link "Télécharger la facture du 2 ème acompte" at bounding box center [784, 475] width 274 height 33
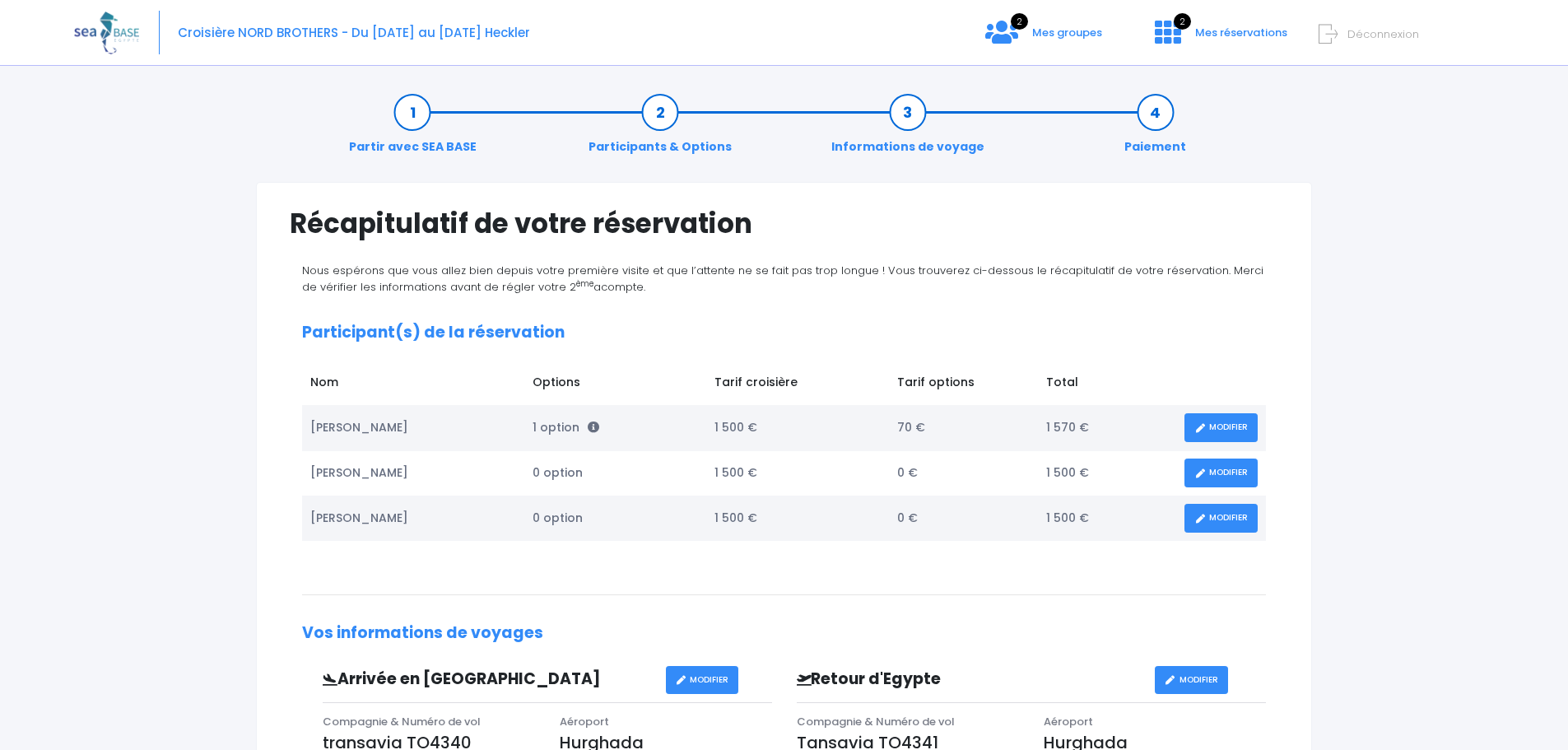
scroll to position [482, 0]
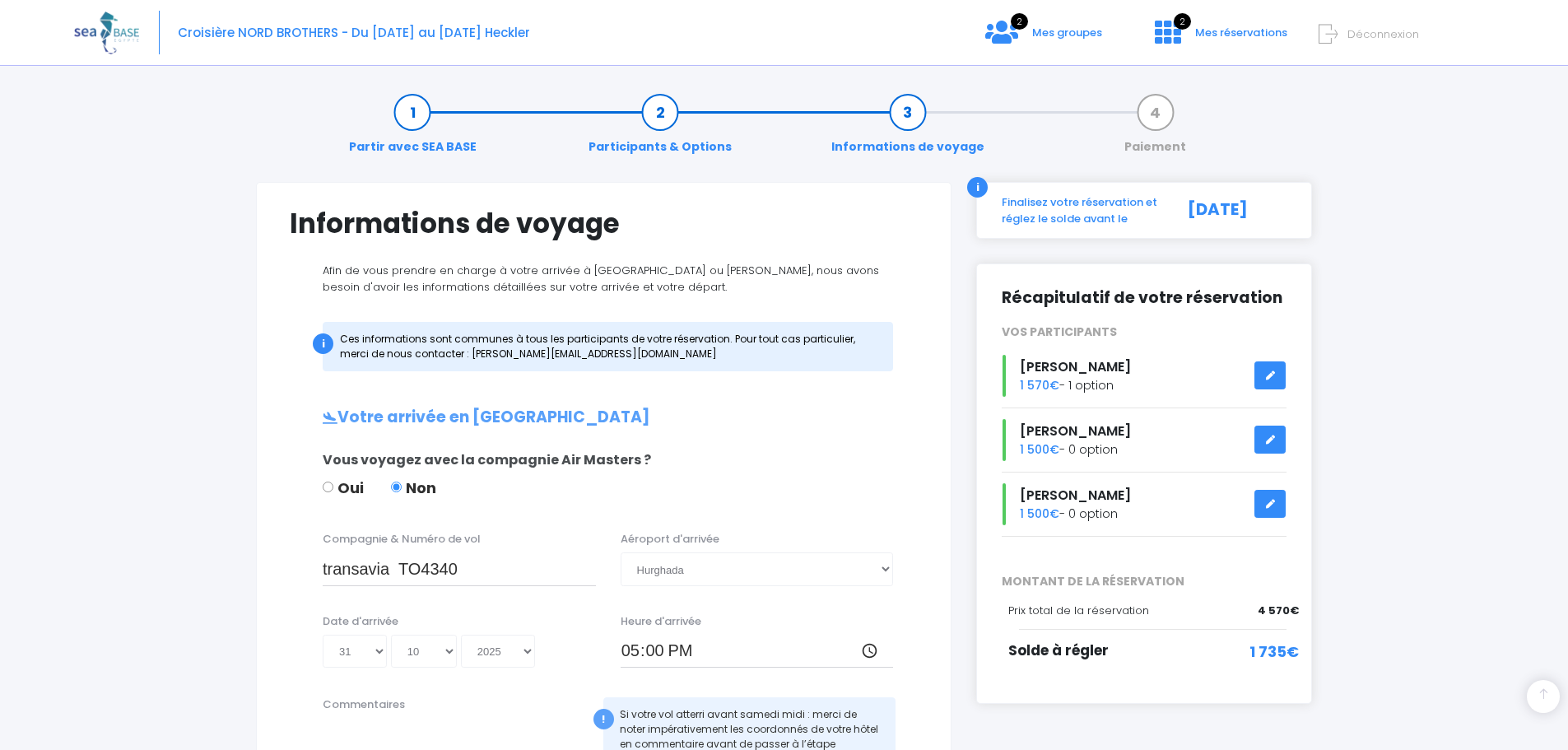
scroll to position [696, 0]
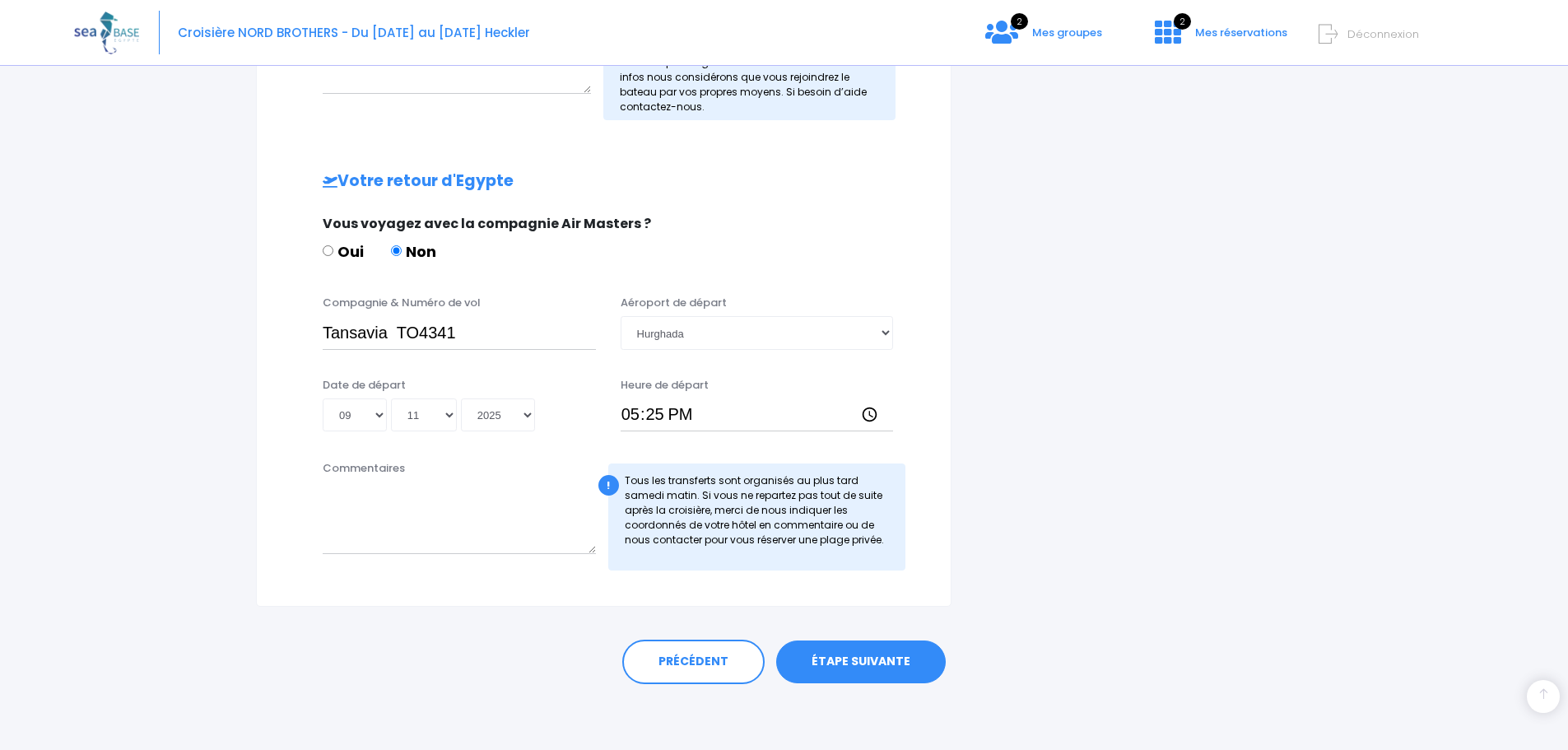
click at [838, 659] on link "ÉTAPE SUIVANTE" at bounding box center [860, 662] width 169 height 43
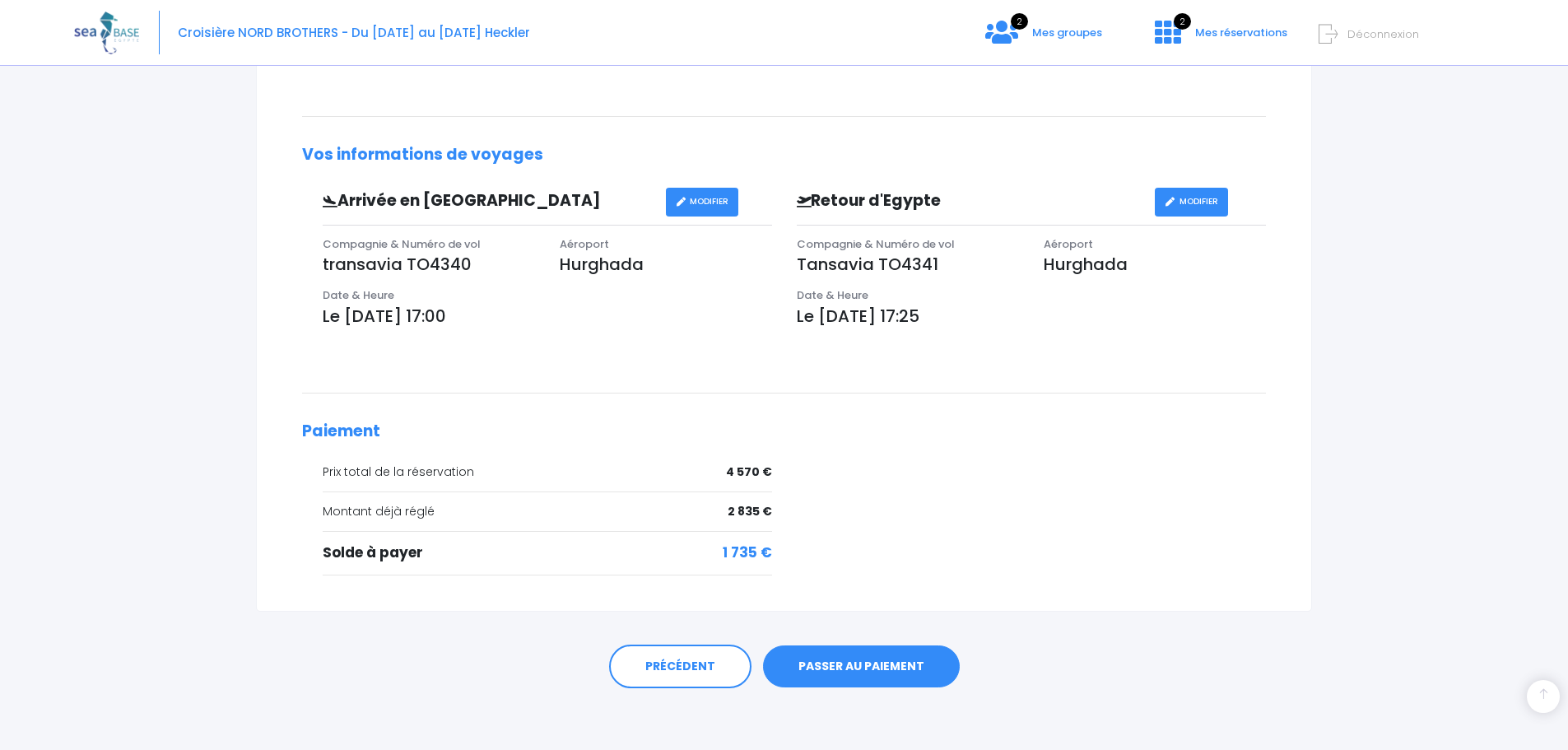
scroll to position [498, 0]
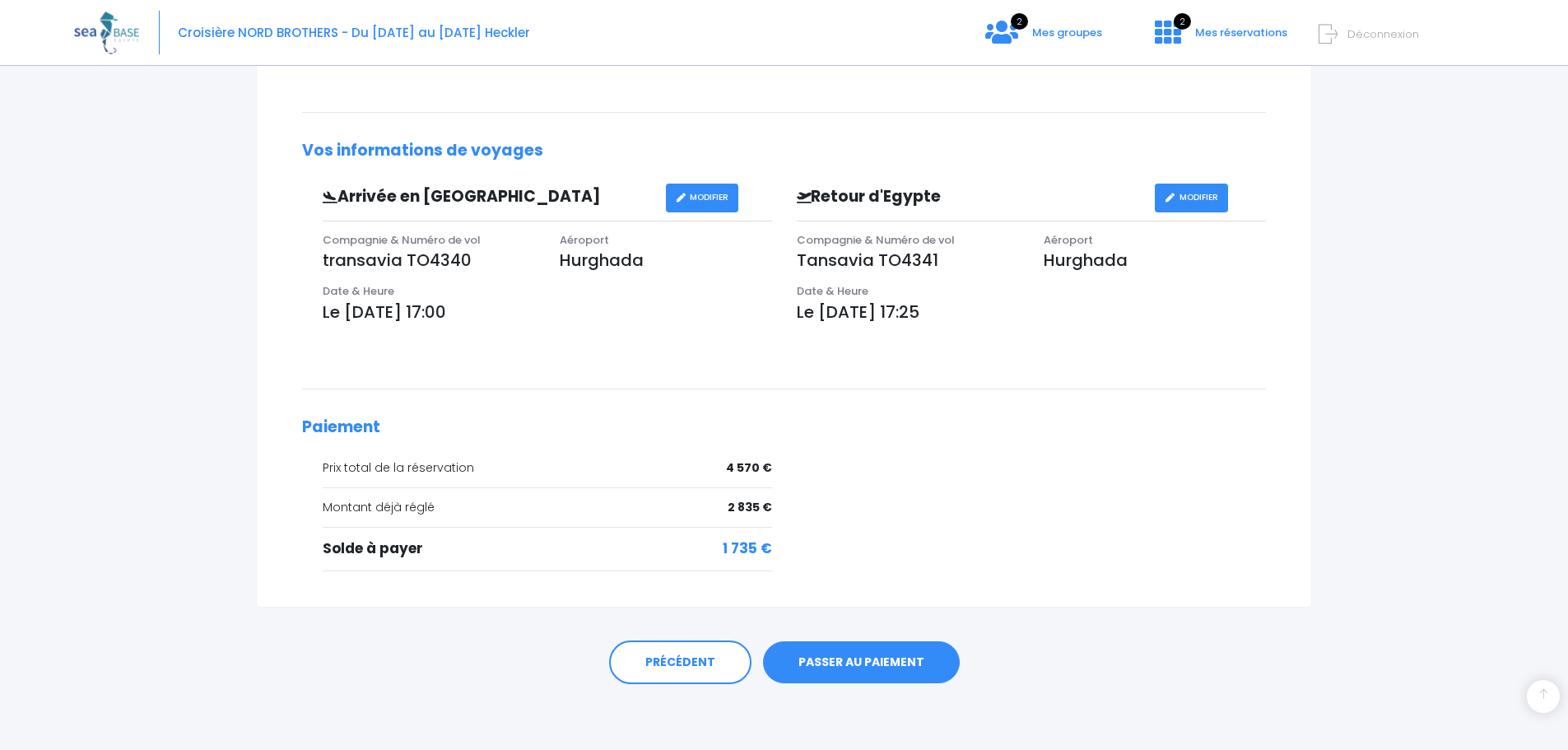
click at [874, 662] on link "PASSER AU PAIEMENT" at bounding box center [861, 662] width 197 height 43
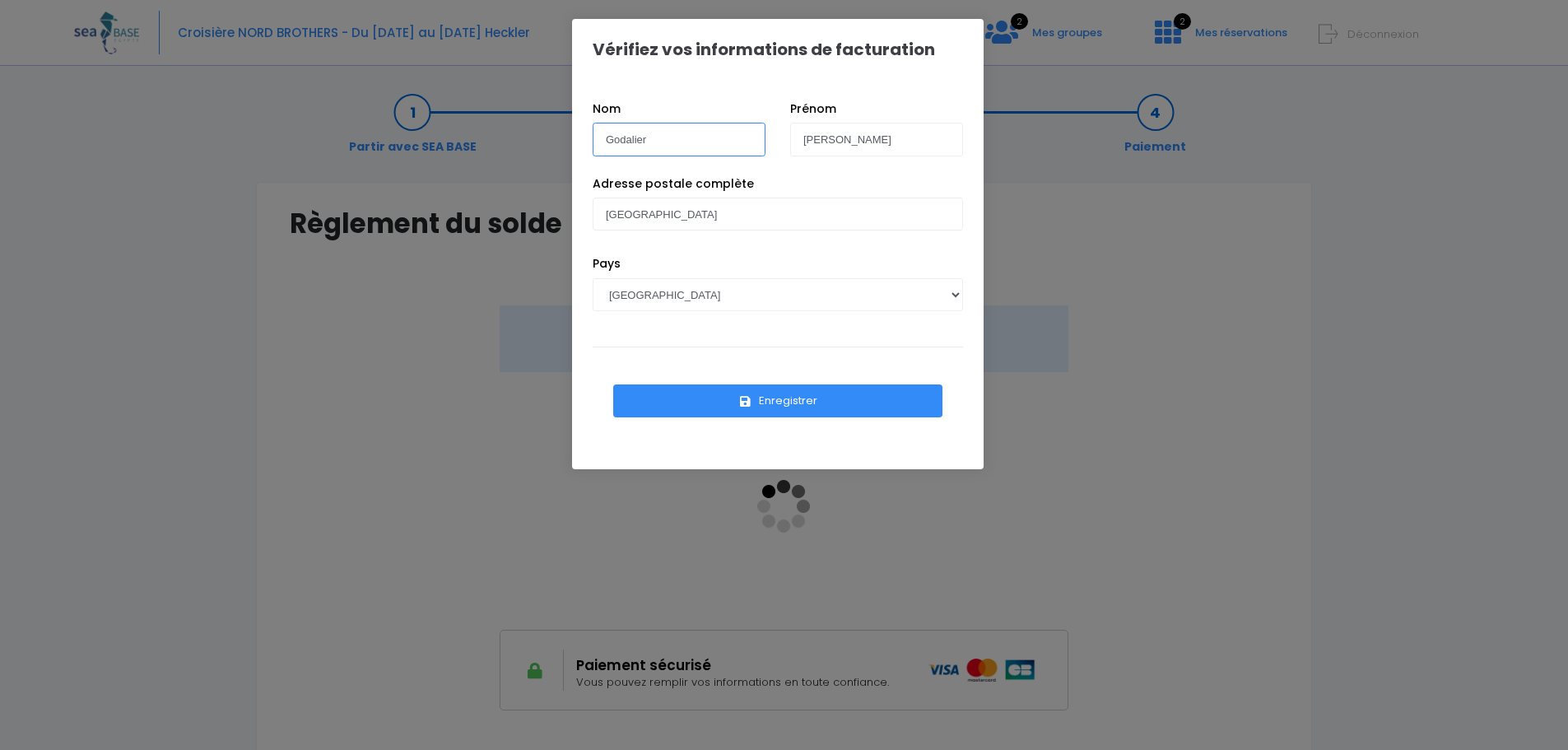
click at [678, 148] on input "Godalier" at bounding box center [679, 139] width 173 height 33
type input "G"
type input "Evrard"
click at [865, 144] on input "[PERSON_NAME]" at bounding box center [876, 139] width 173 height 33
type input "B"
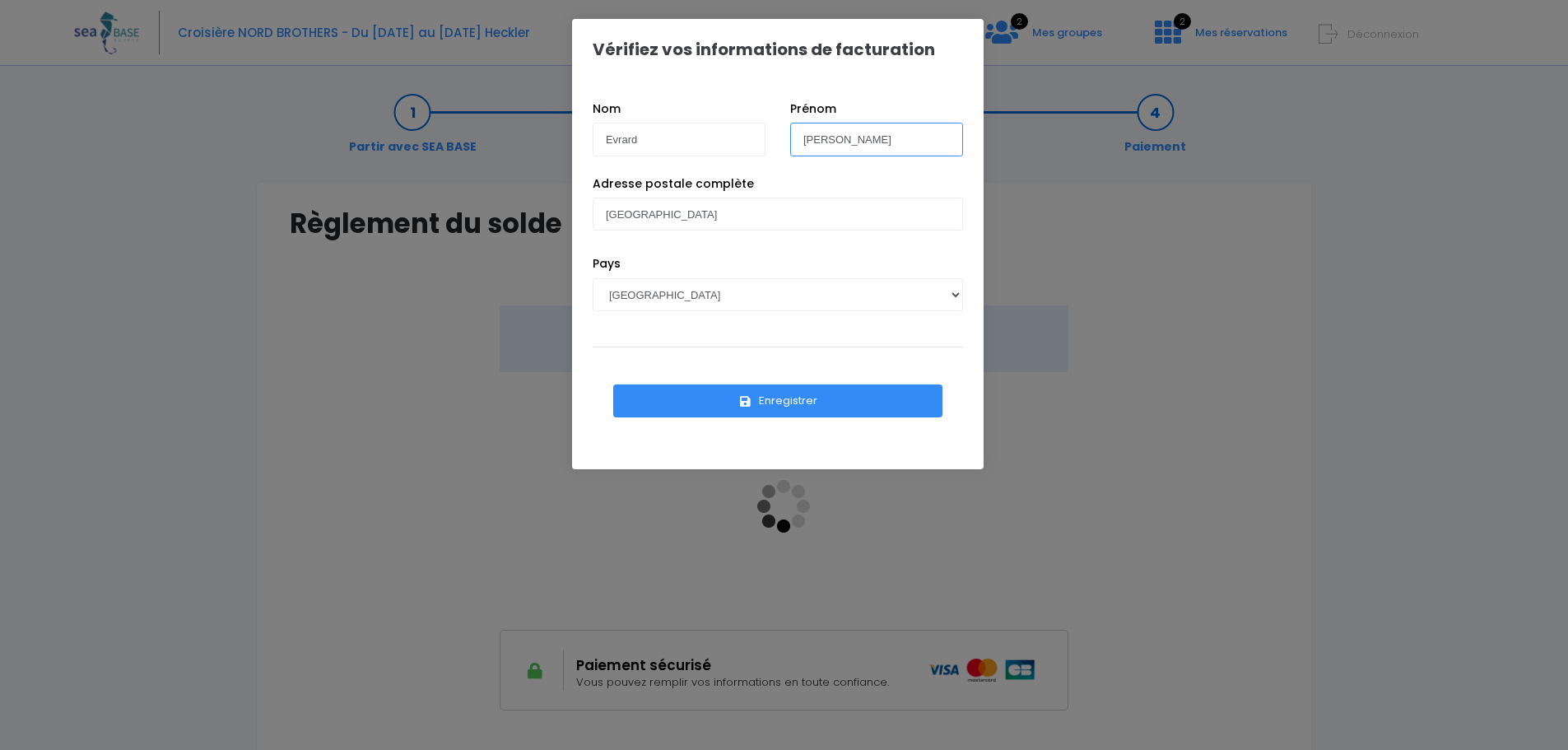
type input "[PERSON_NAME]"
drag, startPoint x: 750, startPoint y: 210, endPoint x: 526, endPoint y: 226, distance: 224.6
click at [526, 226] on div "Vérifiez vos informations de facturation Nom Evrard [PERSON_NAME] Pays [GEOGRAP…" at bounding box center [784, 375] width 1568 height 750
type input "[GEOGRAPHIC_DATA], 19"
click at [959, 296] on select "AFGHANISTAN AFRIQUE DU SUD ÅLAND, ÎLES ALBANIE ALGÉRIE ALLEMAGNE ANDORRE ANGOLA…" at bounding box center [778, 294] width 371 height 33
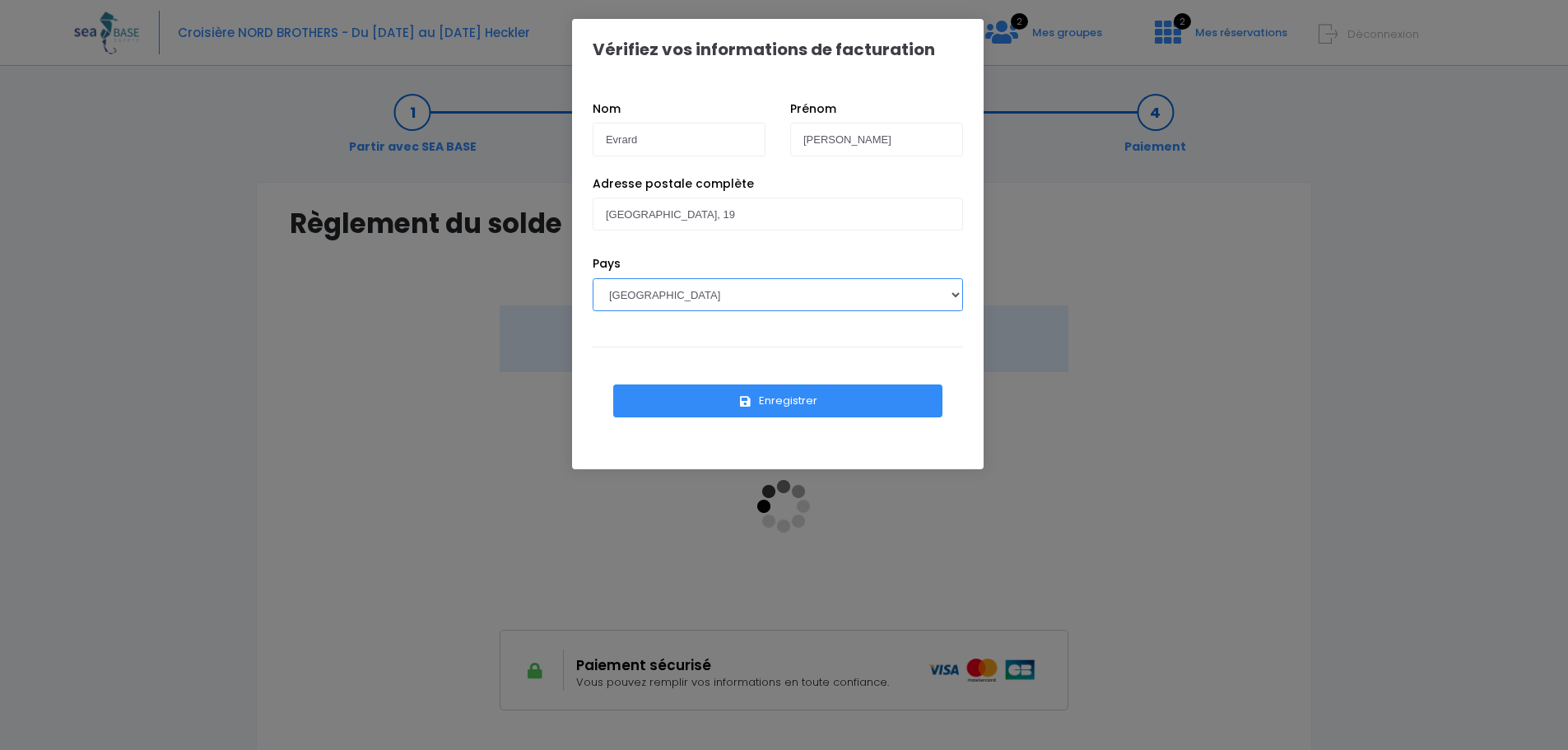
select select "BE"
click at [593, 278] on select "AFGHANISTAN AFRIQUE DU SUD ÅLAND, ÎLES ALBANIE ALGÉRIE ALLEMAGNE ANDORRE ANGOLA…" at bounding box center [778, 294] width 371 height 33
click at [795, 398] on button "Enregistrer" at bounding box center [778, 401] width 330 height 33
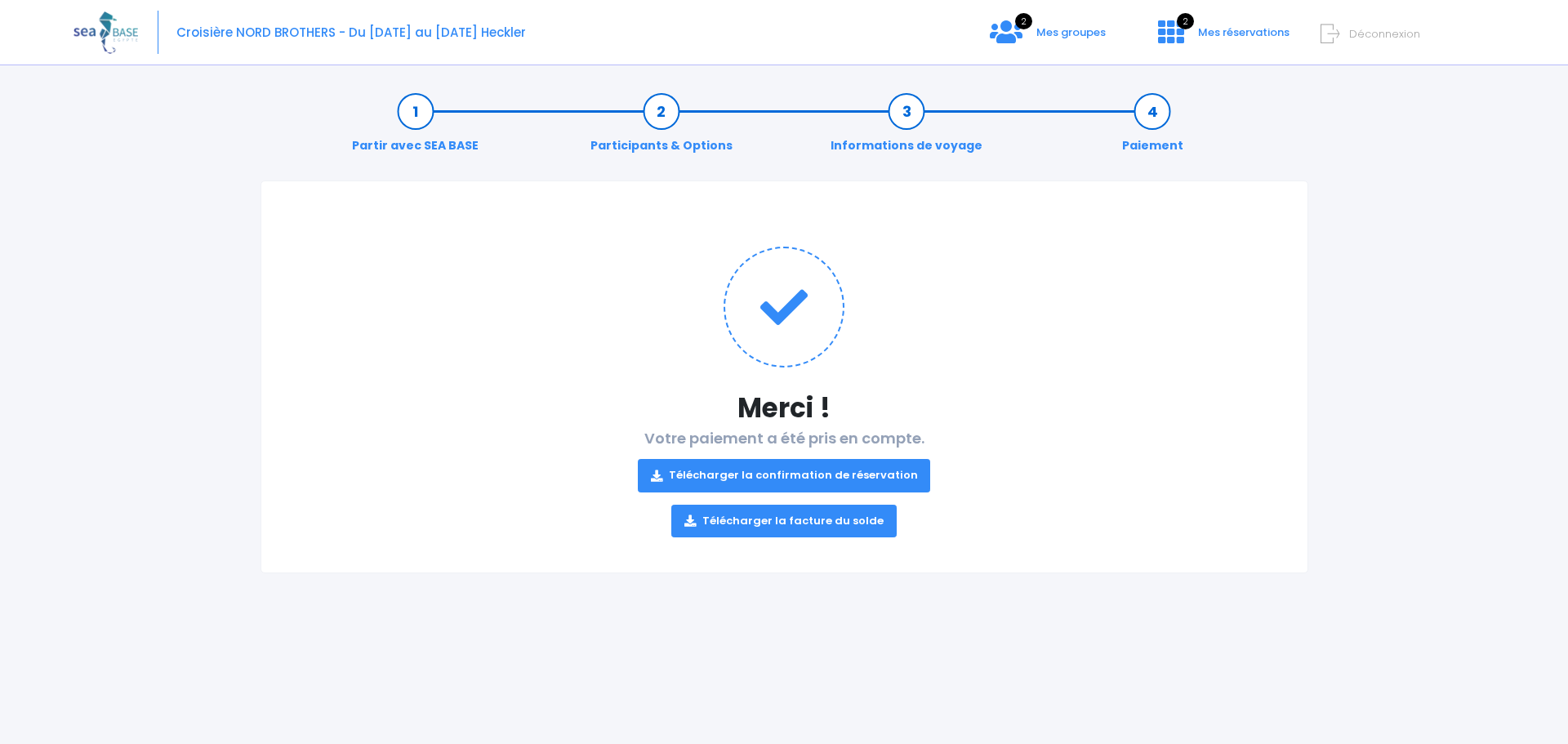
click at [790, 520] on link "Télécharger la facture du solde" at bounding box center [784, 521] width 225 height 33
click at [1225, 32] on span "Mes réservations" at bounding box center [1243, 32] width 91 height 16
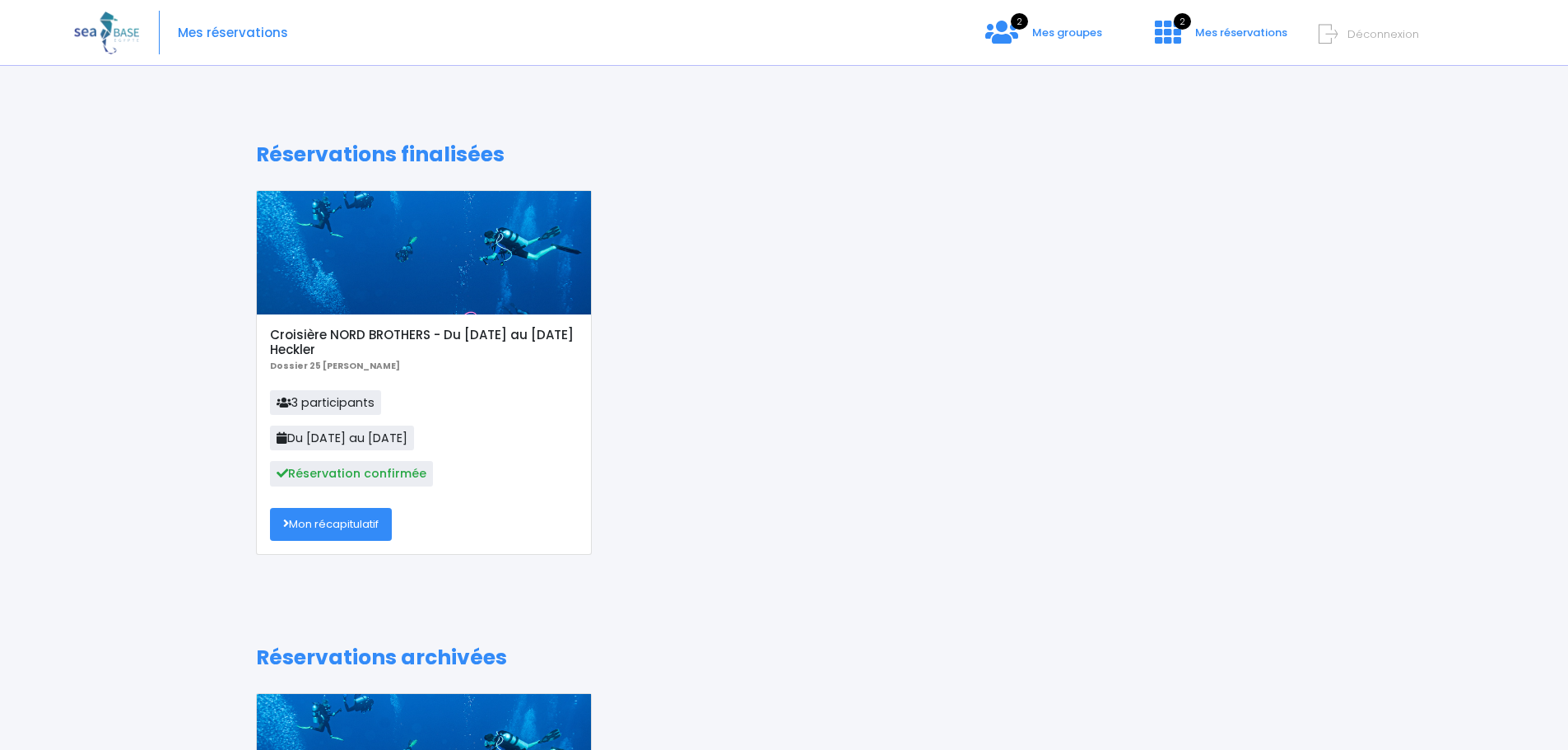
click at [353, 524] on link "Mon récapitulatif" at bounding box center [331, 524] width 122 height 33
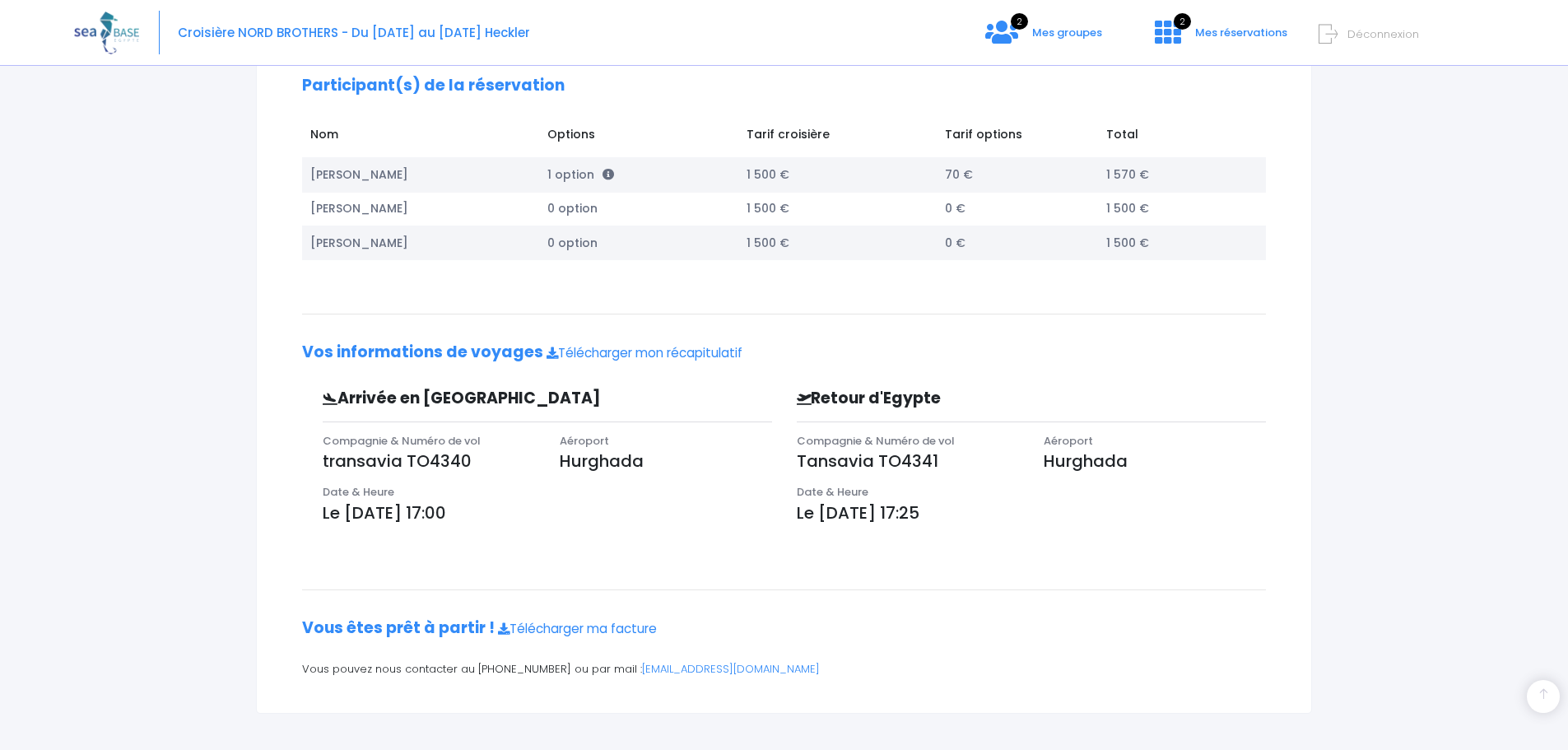
scroll to position [268, 0]
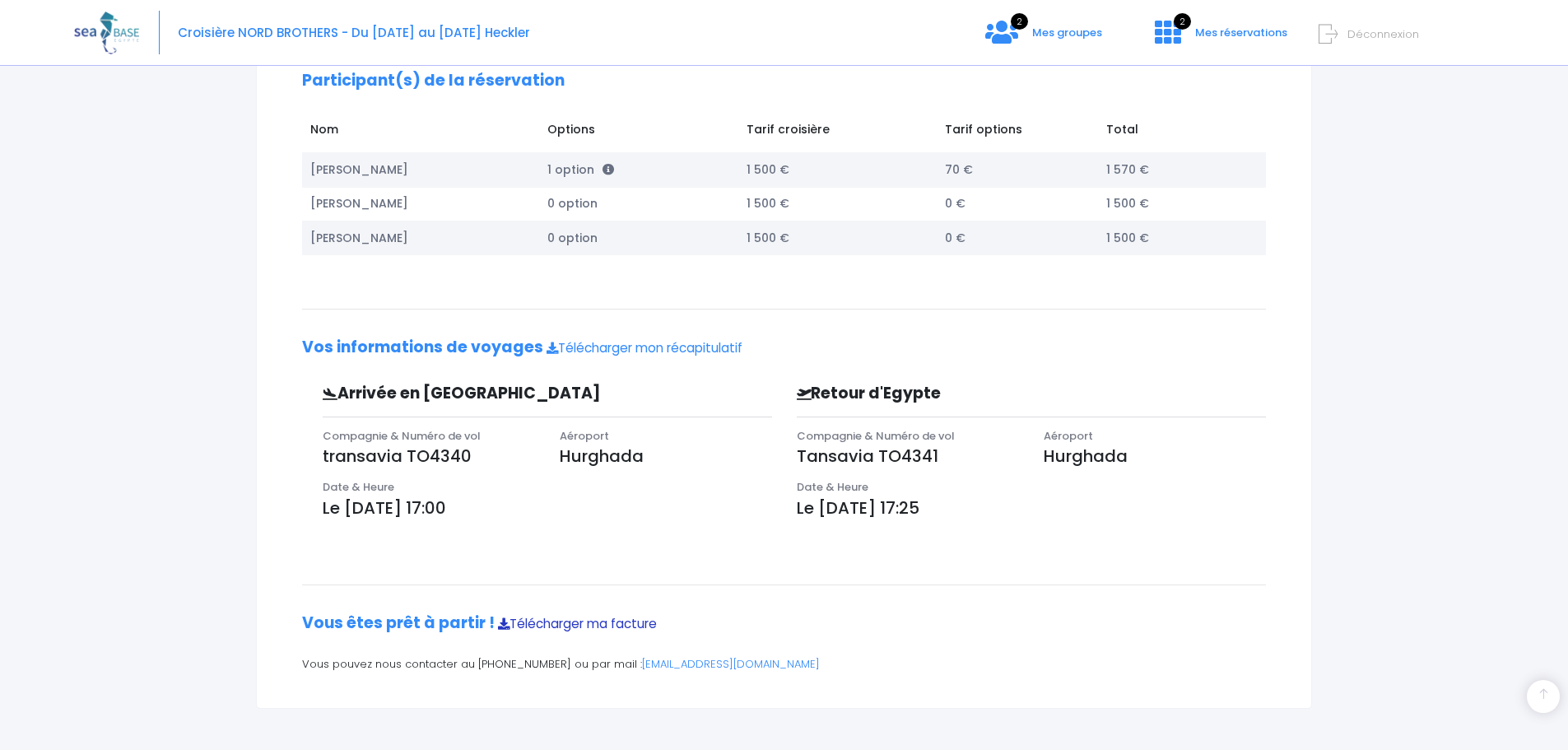
click at [621, 625] on link "Télécharger ma facture" at bounding box center [577, 624] width 158 height 18
drag, startPoint x: 1373, startPoint y: 0, endPoint x: 1331, endPoint y: 628, distance: 629.4
click at [1331, 628] on div "Partir avec SEA BASE Participants & Options Informations de voyage Paiement Réc…" at bounding box center [784, 279] width 1419 height 942
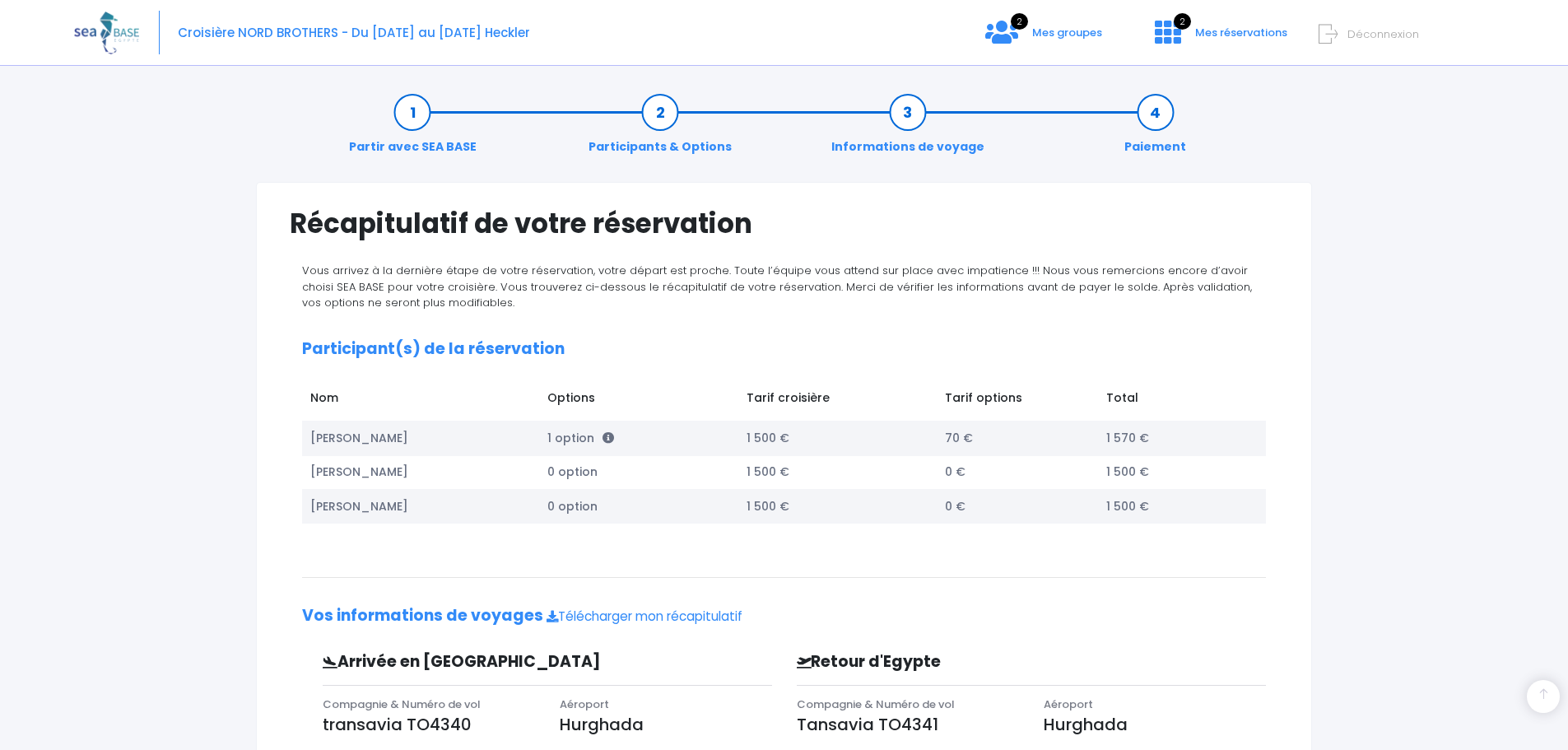
scroll to position [268, 0]
